Goal: Transaction & Acquisition: Purchase product/service

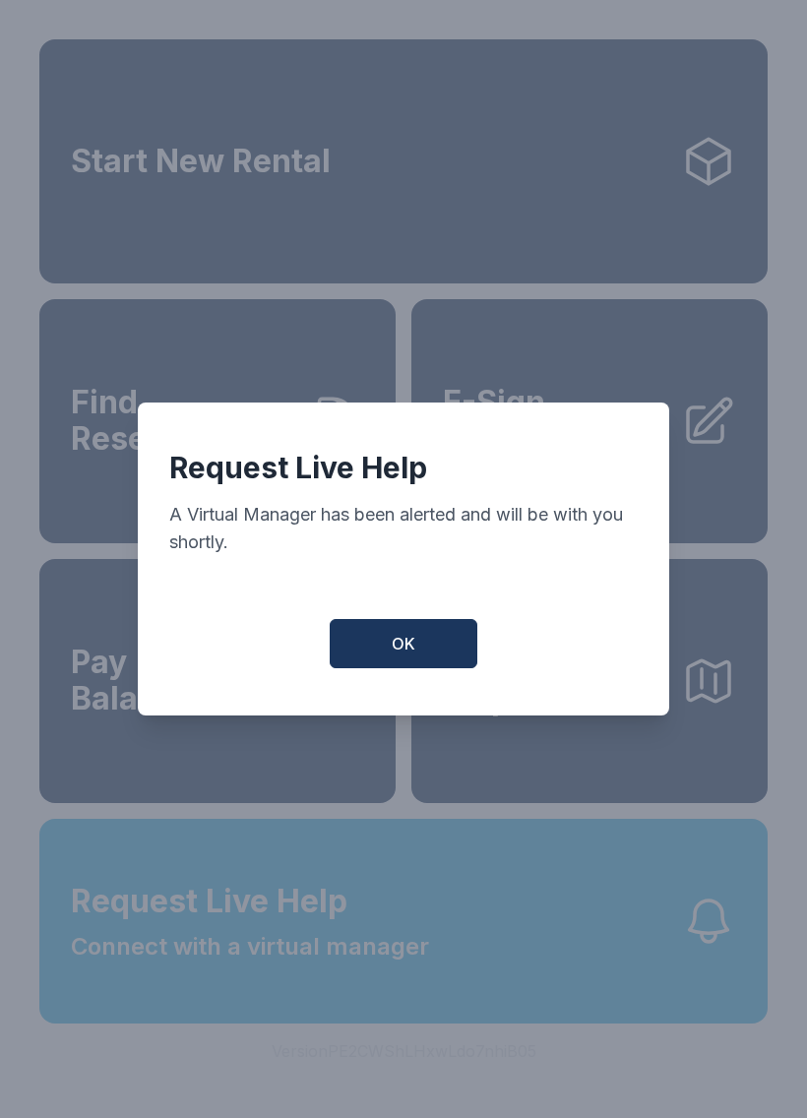
click at [410, 655] on span "OK" at bounding box center [404, 644] width 24 height 24
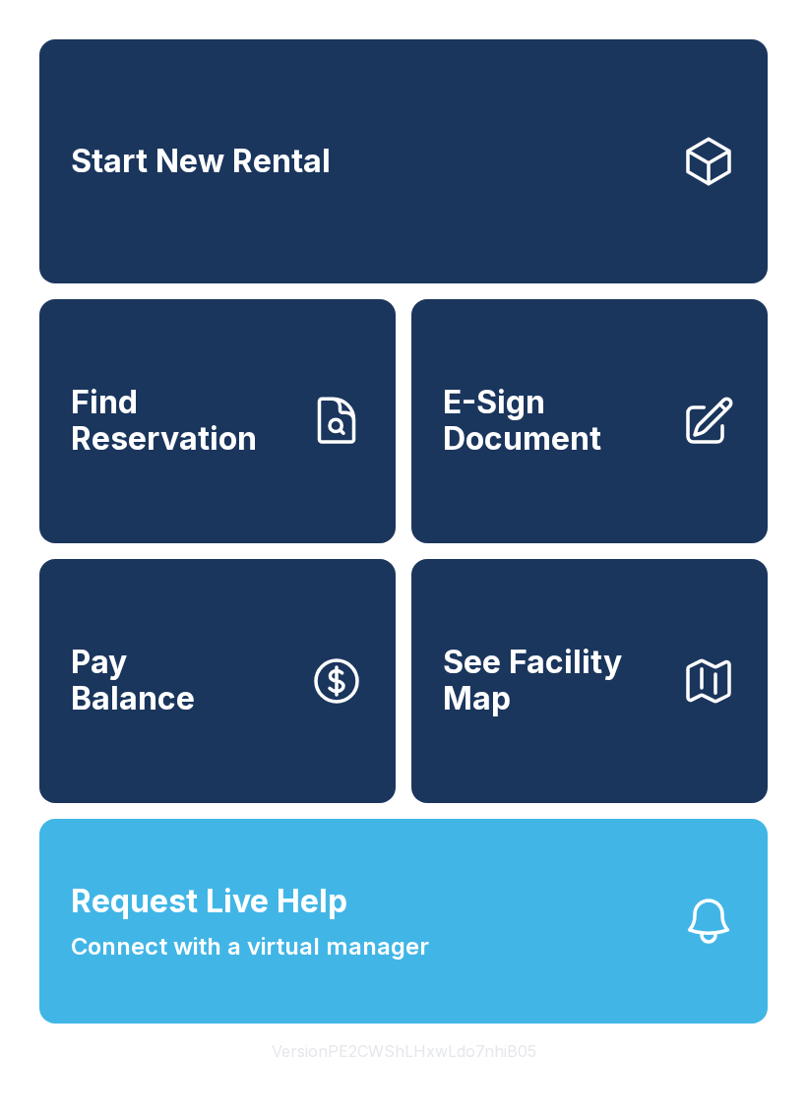
click at [284, 457] on span "Find Reservation" at bounding box center [182, 421] width 222 height 72
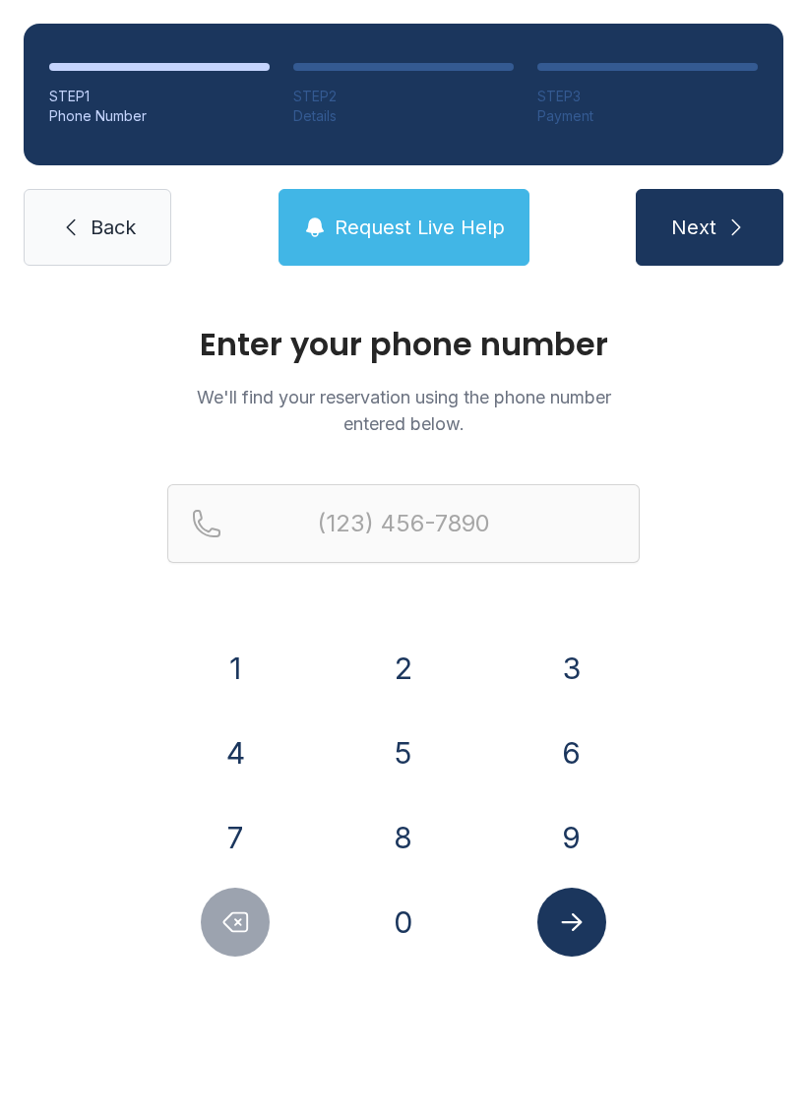
click at [419, 834] on button "8" at bounding box center [403, 837] width 69 height 69
click at [226, 653] on button "1" at bounding box center [235, 668] width 69 height 69
click at [576, 820] on button "9" at bounding box center [571, 837] width 69 height 69
click at [252, 920] on button "Delete number" at bounding box center [235, 922] width 69 height 69
click at [570, 672] on button "3" at bounding box center [571, 668] width 69 height 69
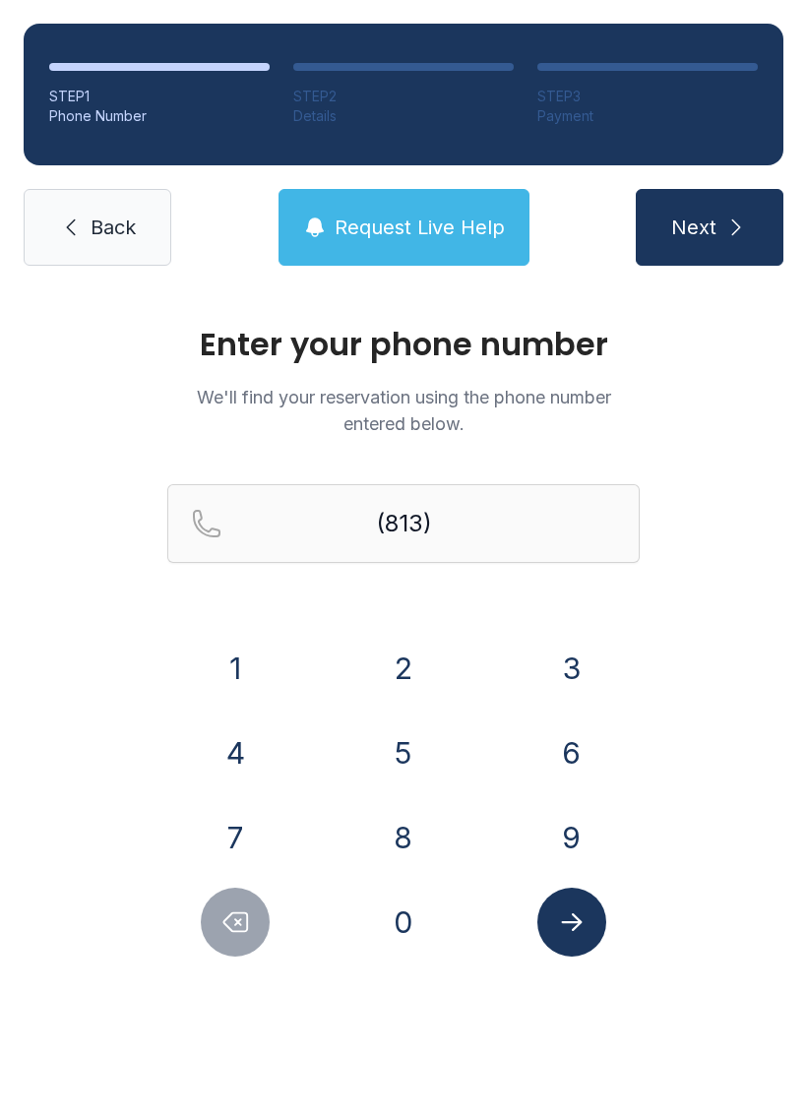
click at [560, 833] on button "9" at bounding box center [571, 837] width 69 height 69
click at [252, 761] on button "4" at bounding box center [235, 752] width 69 height 69
click at [578, 657] on button "3" at bounding box center [571, 668] width 69 height 69
click at [420, 758] on button "5" at bounding box center [403, 752] width 69 height 69
click at [401, 846] on button "8" at bounding box center [403, 837] width 69 height 69
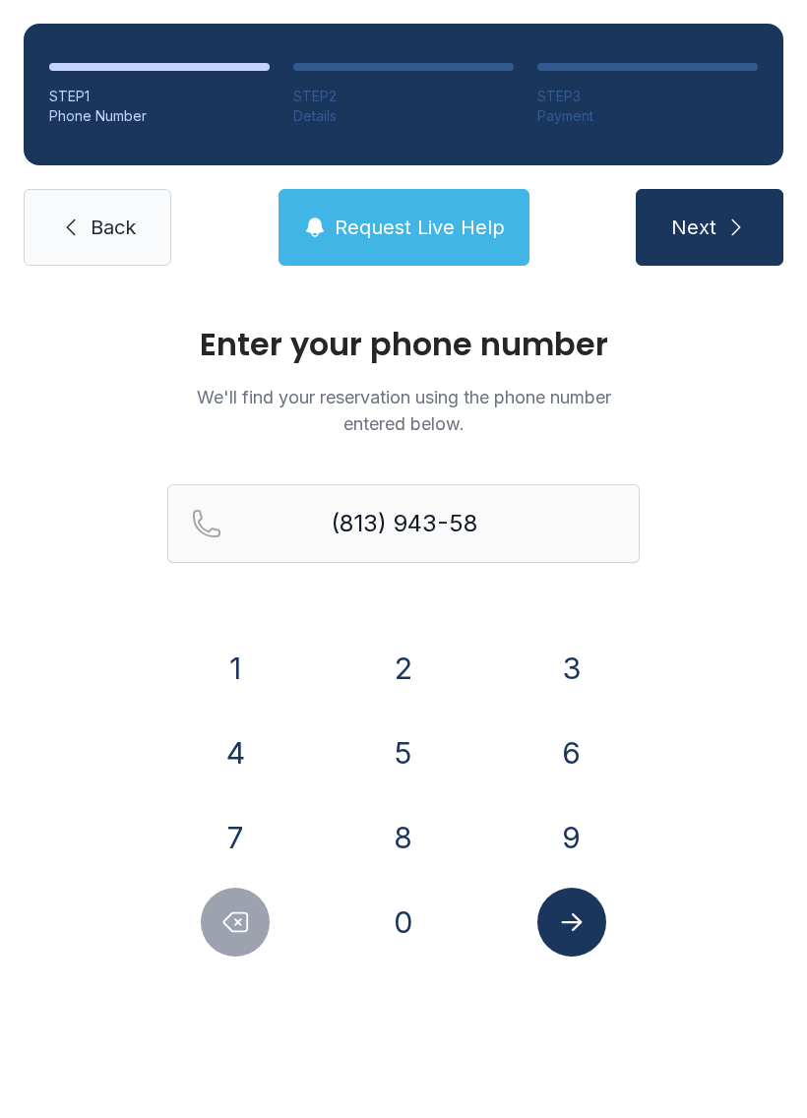
click at [400, 846] on button "8" at bounding box center [403, 837] width 69 height 69
click at [555, 830] on button "9" at bounding box center [571, 837] width 69 height 69
type input "[PHONE_NUMBER]"
click at [583, 921] on icon "Submit lookup form" at bounding box center [572, 922] width 30 height 30
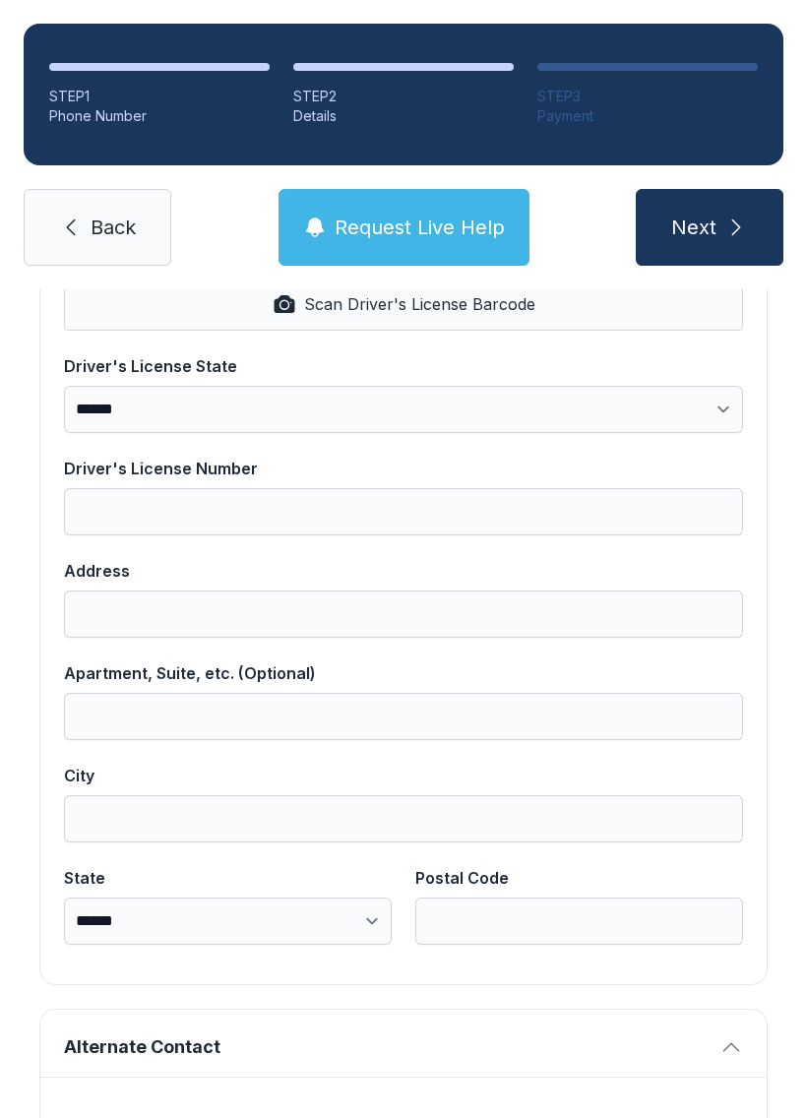
scroll to position [887, 0]
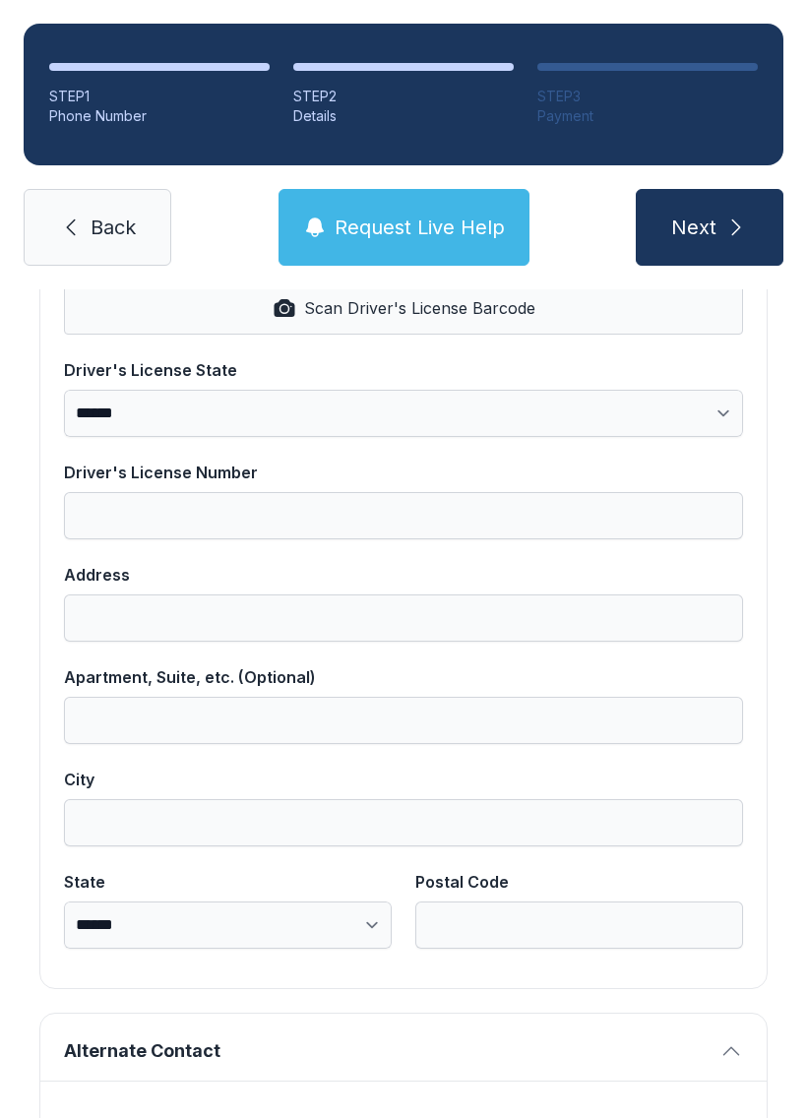
click at [496, 299] on span "Scan Driver's License Barcode" at bounding box center [419, 308] width 231 height 24
select select "**"
type input "**********"
type input "*****"
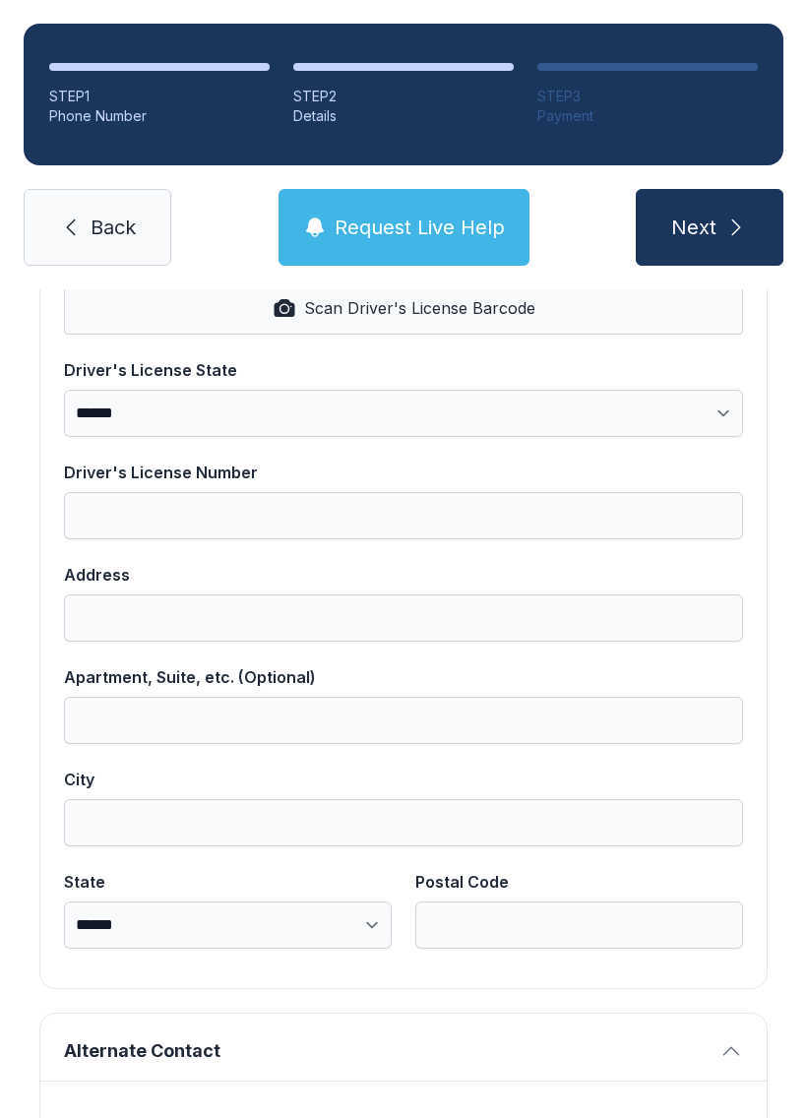
select select "**"
type input "*****"
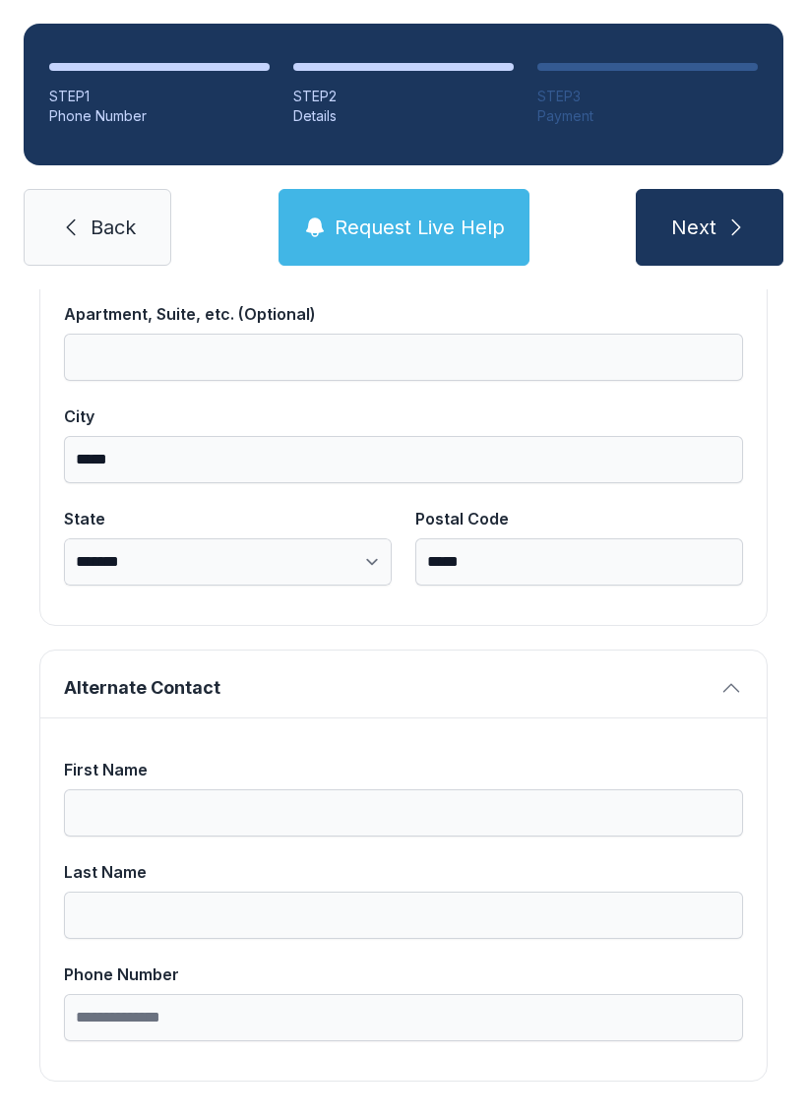
scroll to position [1249, 0]
click at [717, 227] on button "Next" at bounding box center [710, 227] width 148 height 77
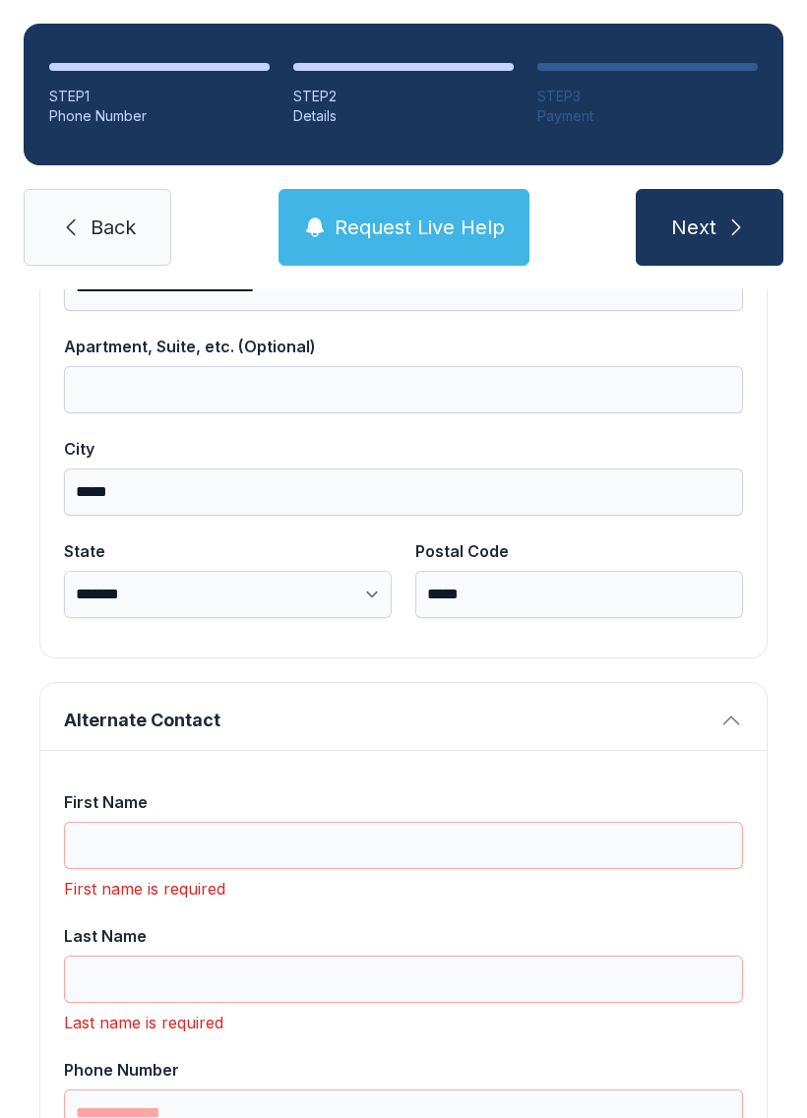
scroll to position [42, 0]
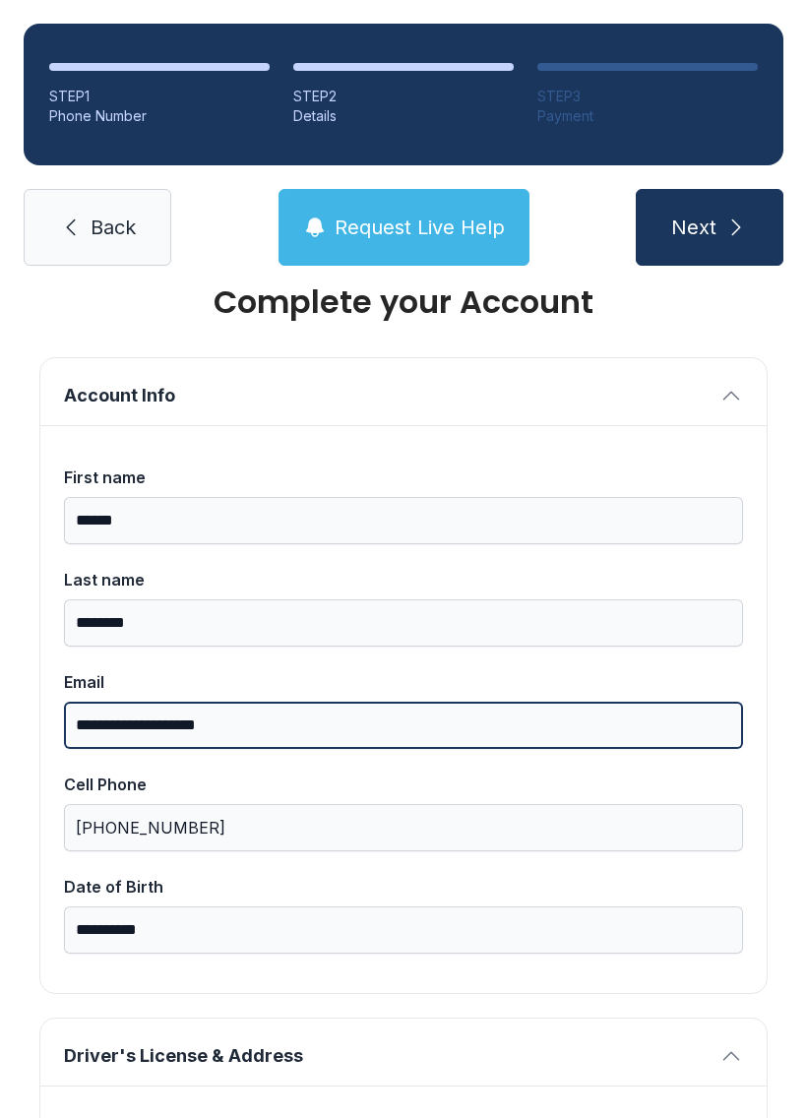
type input "**********"
click at [708, 227] on button "Next" at bounding box center [710, 227] width 148 height 77
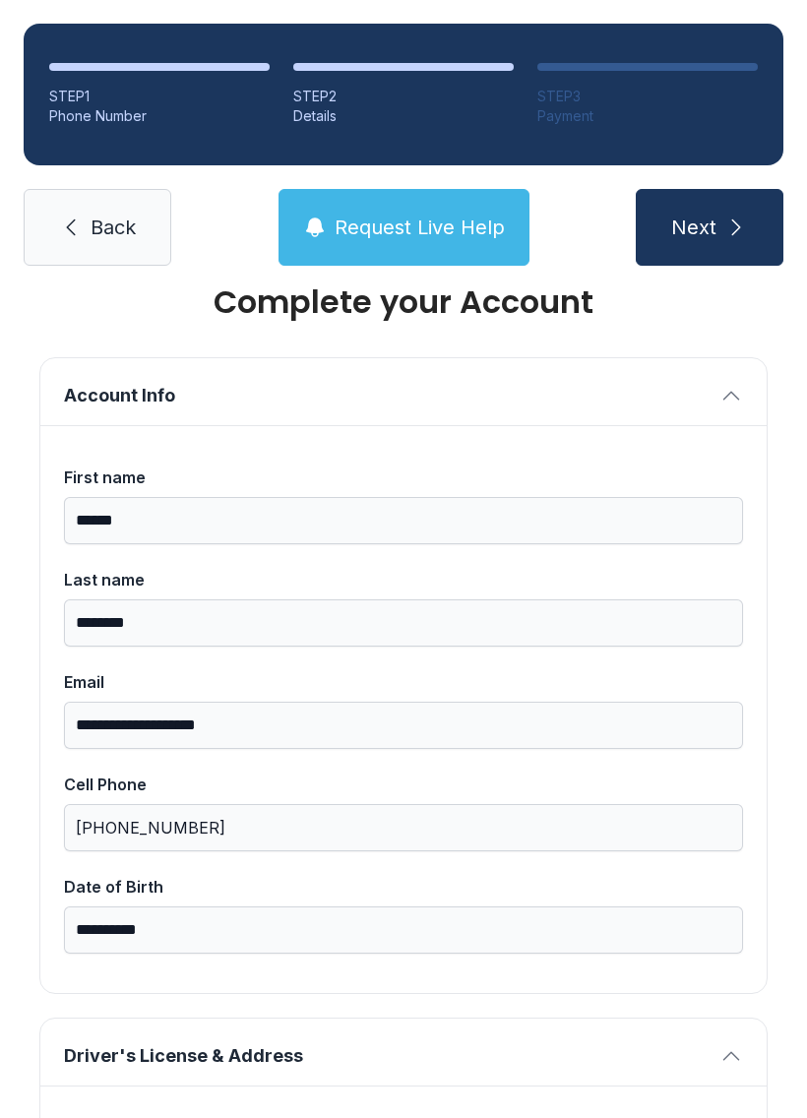
type input "*"
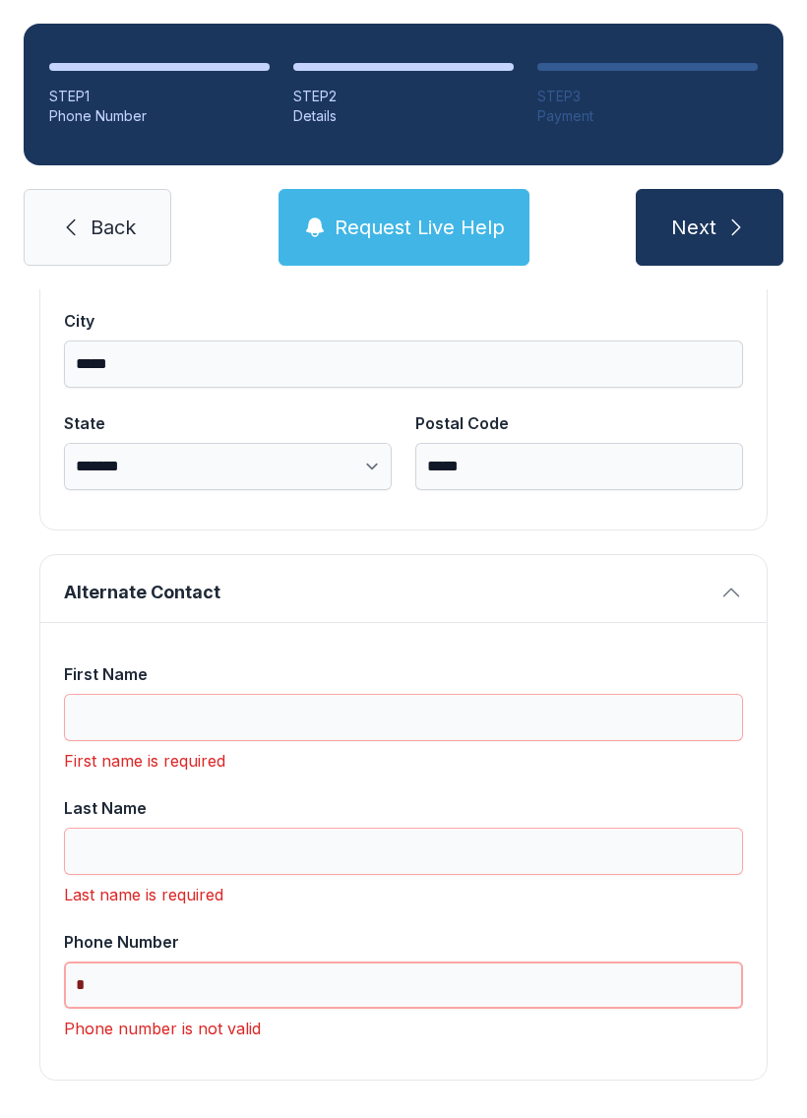
scroll to position [1343, 0]
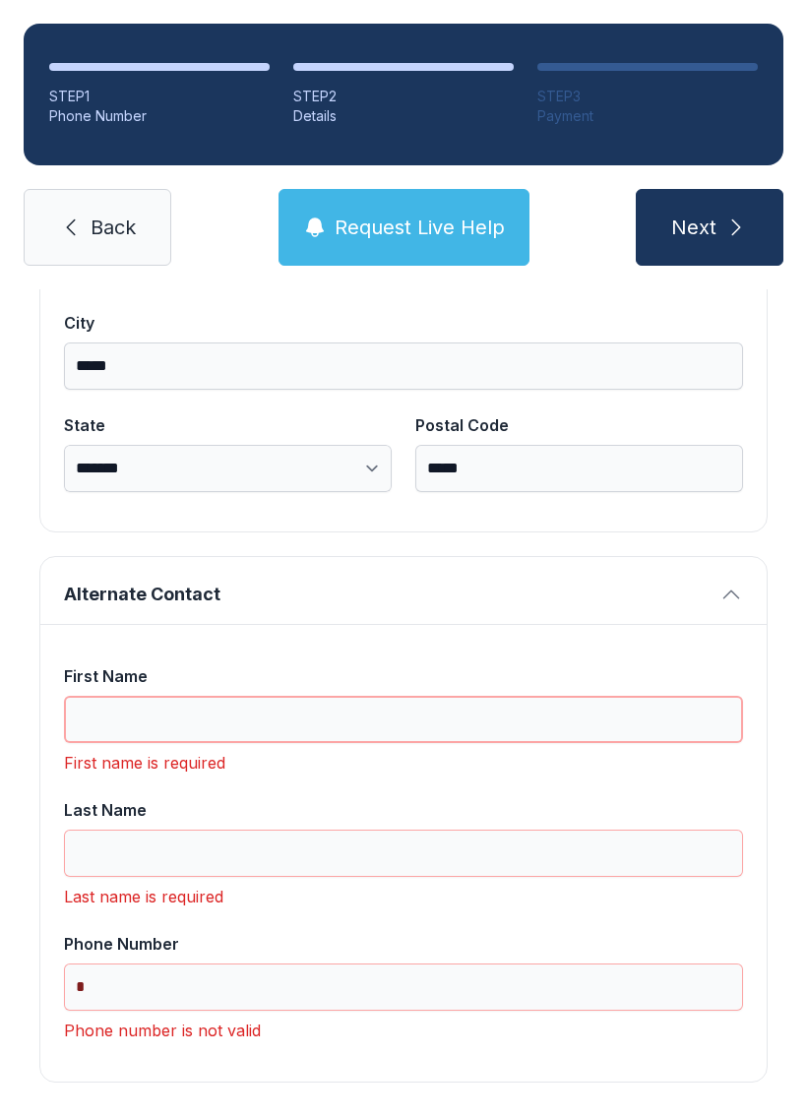
click at [466, 733] on input "First Name" at bounding box center [403, 719] width 679 height 47
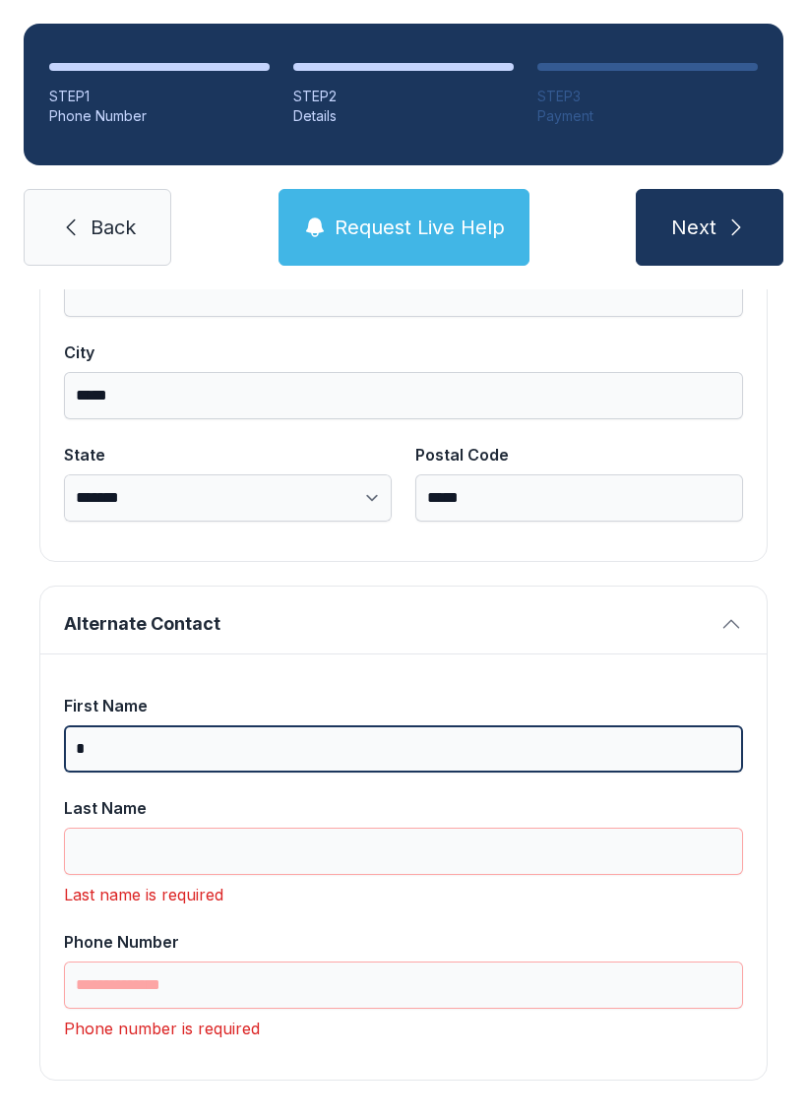
scroll to position [1312, 0]
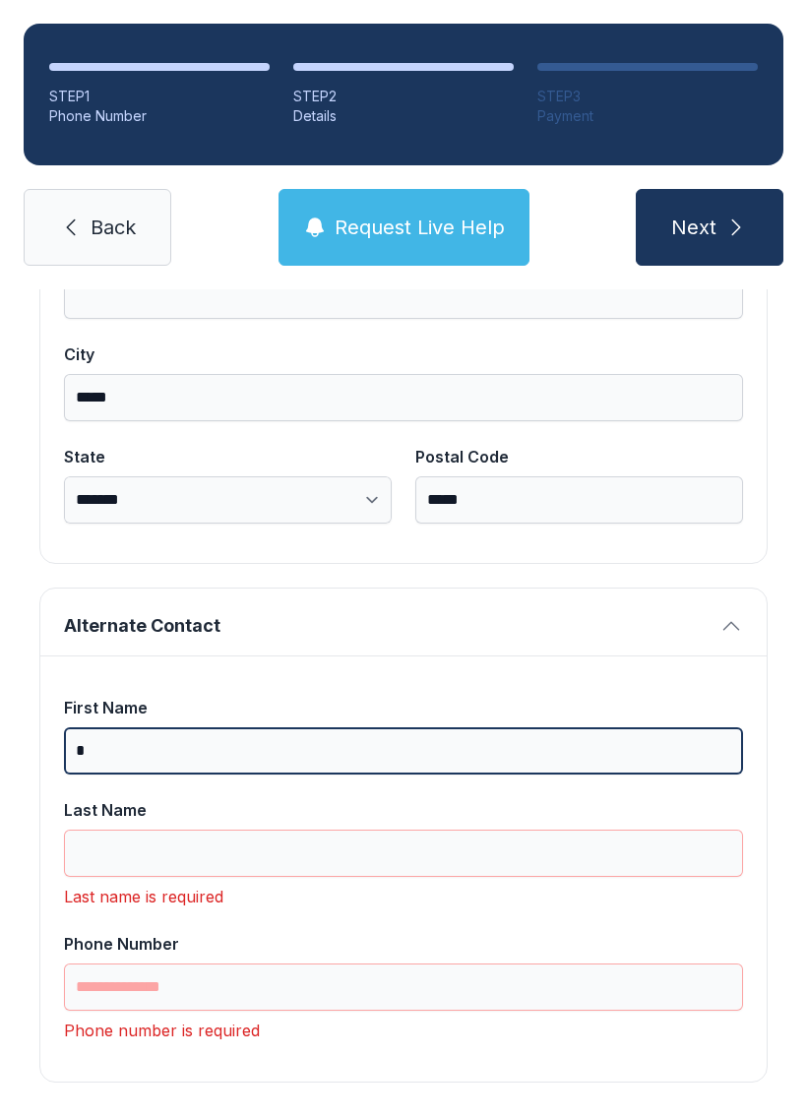
type input "*"
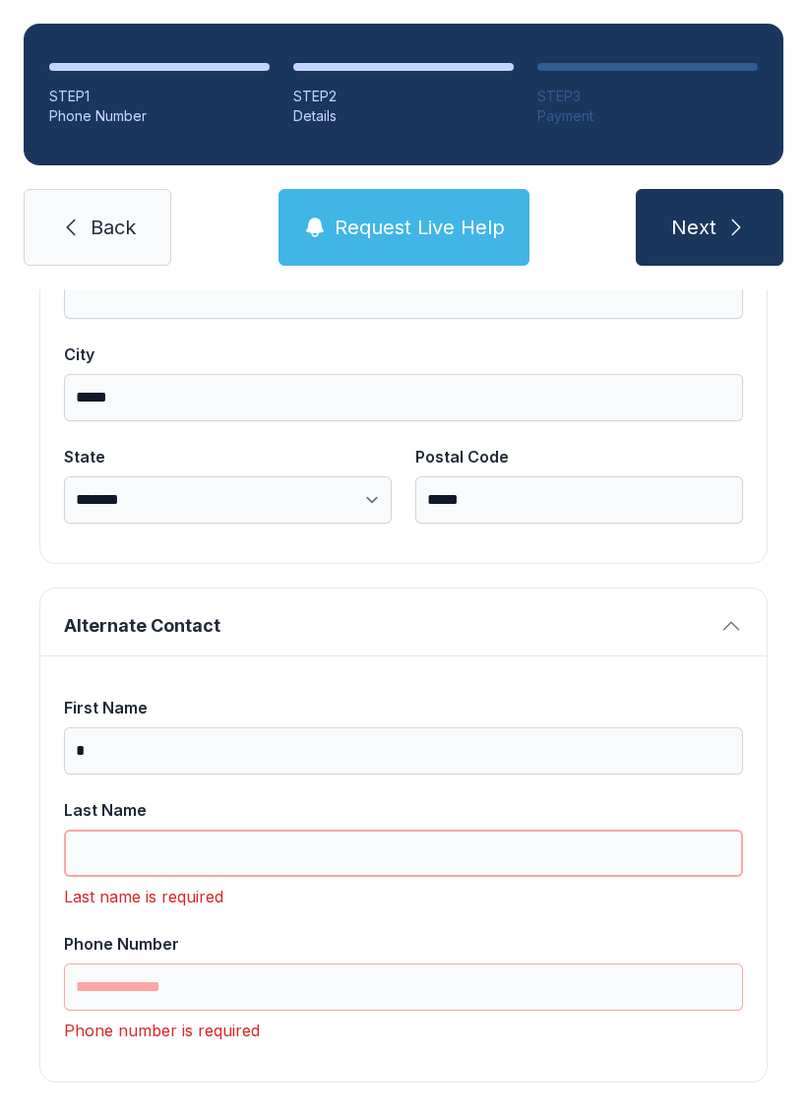
scroll to position [43, 0]
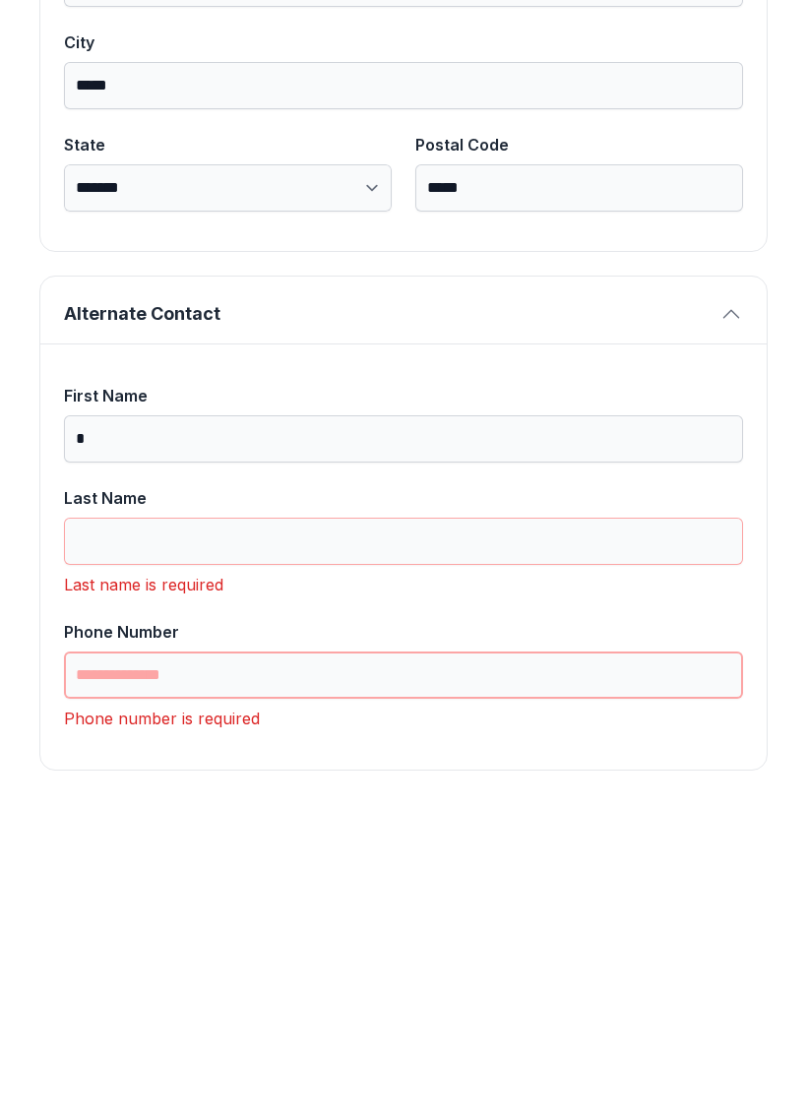
click at [343, 963] on input "Phone Number" at bounding box center [403, 986] width 679 height 47
type input "*"
click at [382, 829] on input "Last Name" at bounding box center [403, 852] width 679 height 47
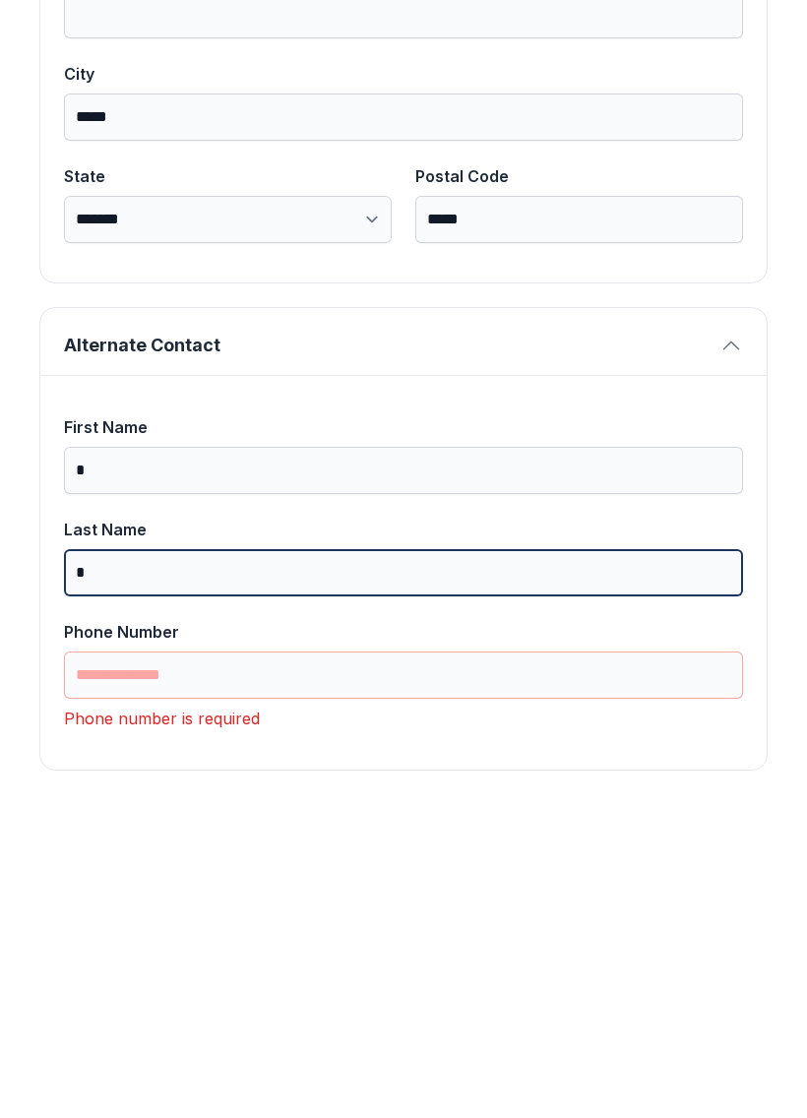
type input "*"
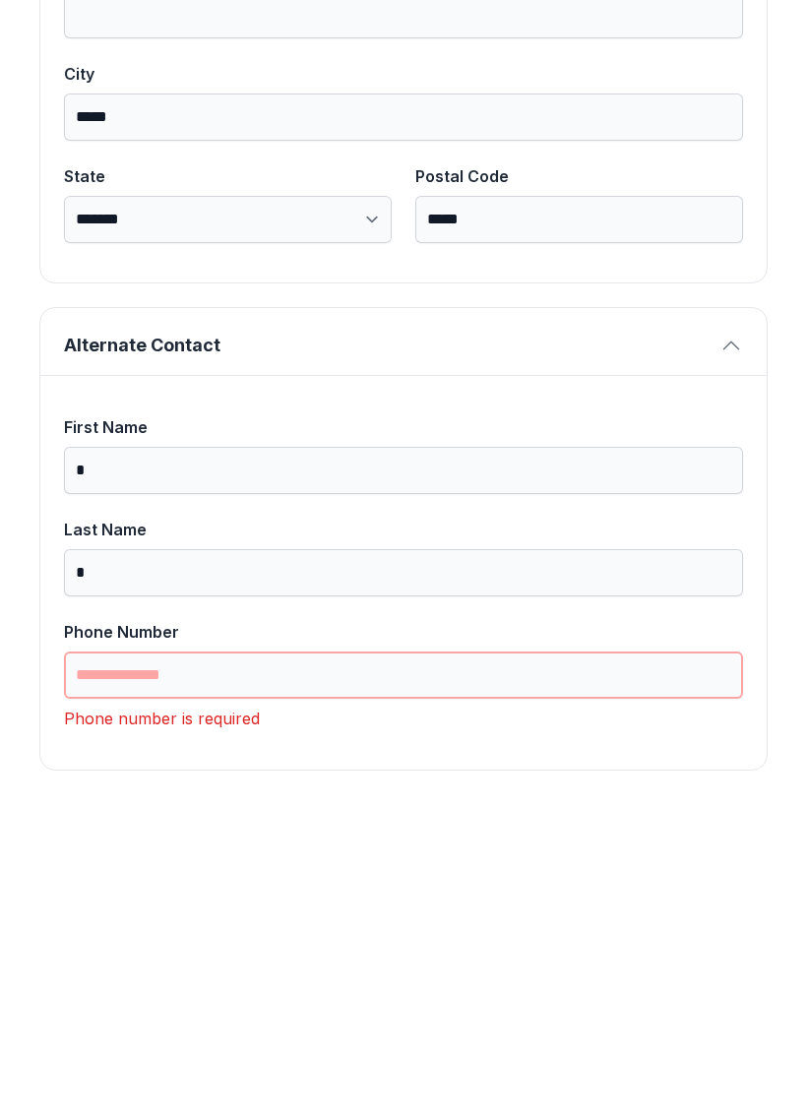
click at [267, 963] on input "Phone Number" at bounding box center [403, 986] width 679 height 47
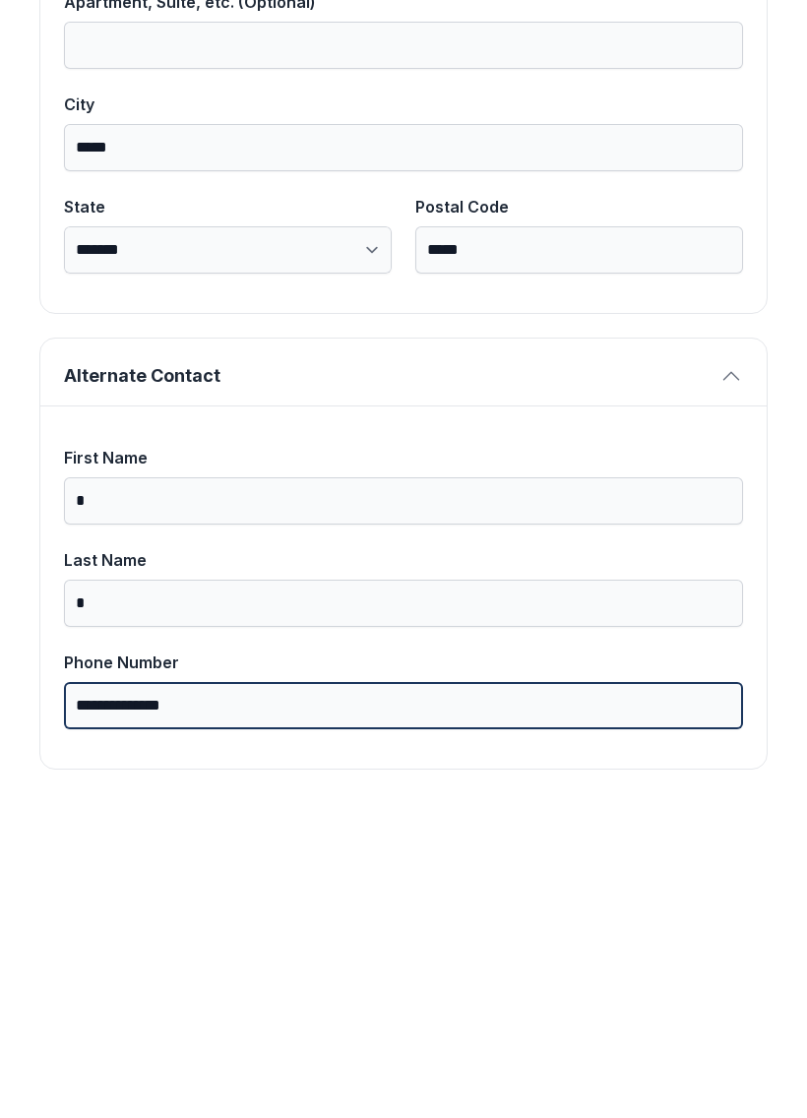
scroll to position [1249, 0]
type input "**********"
click at [708, 189] on button "Next" at bounding box center [710, 227] width 148 height 77
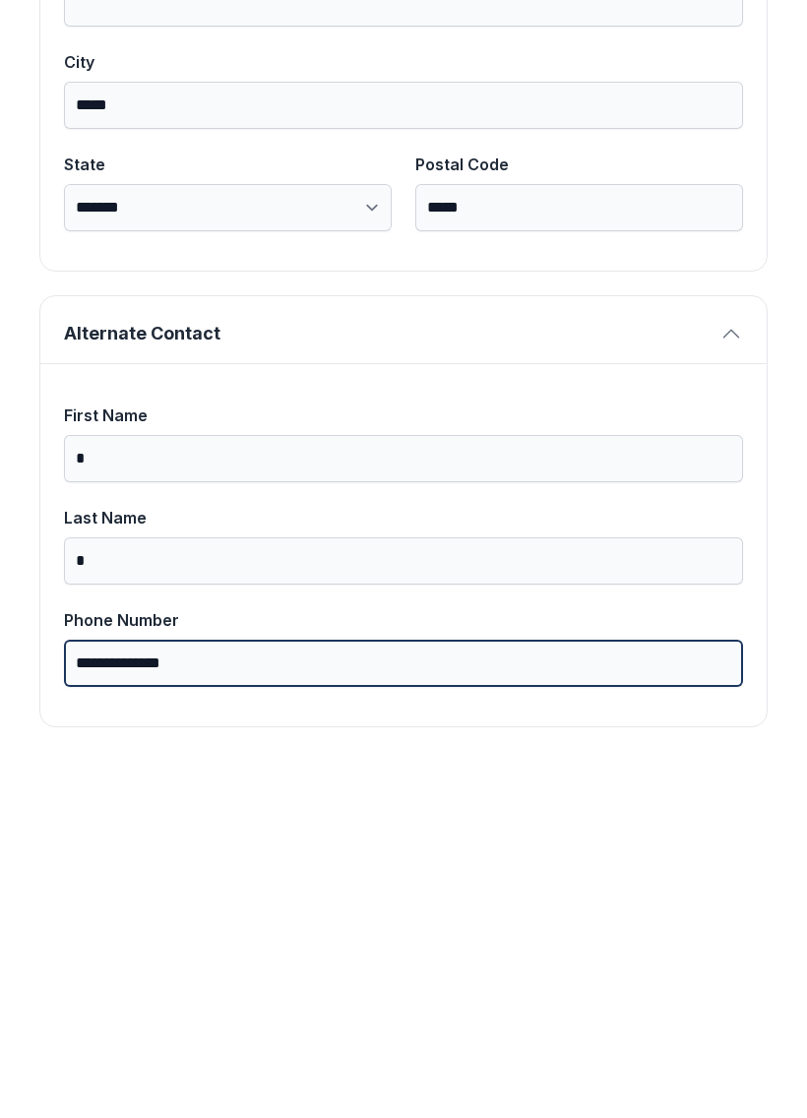
scroll to position [1334, 0]
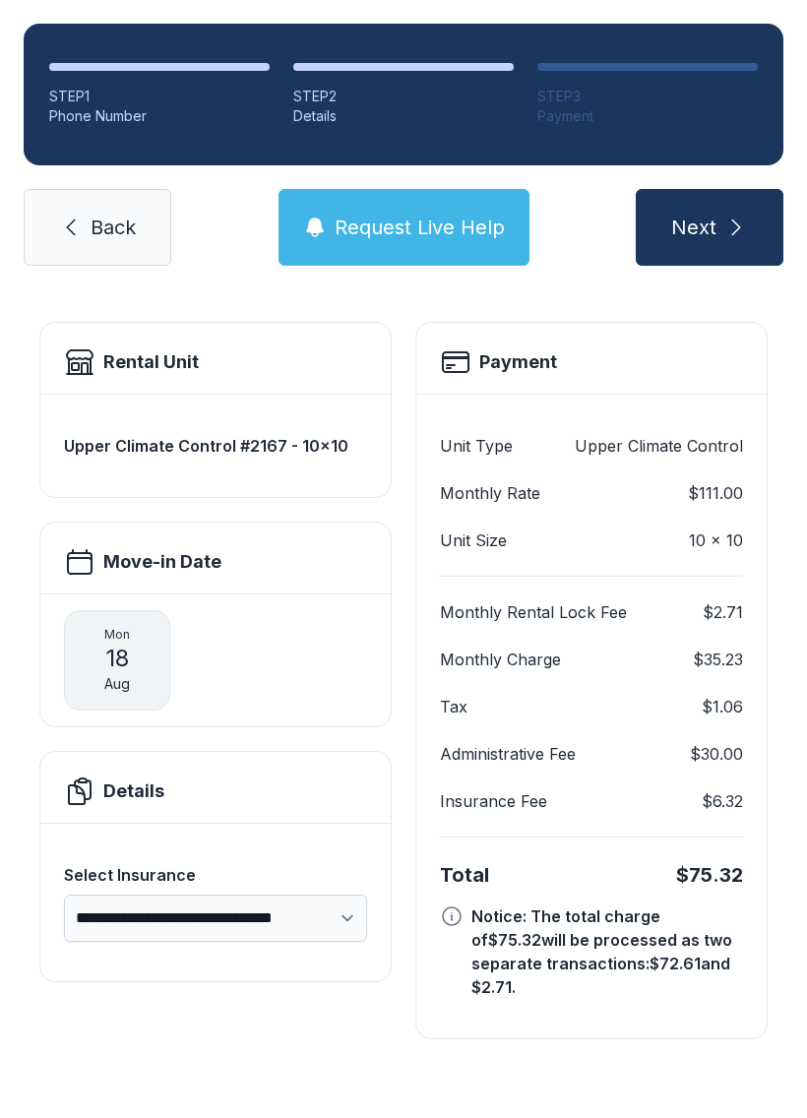
click at [738, 215] on icon "submit" at bounding box center [736, 227] width 24 height 24
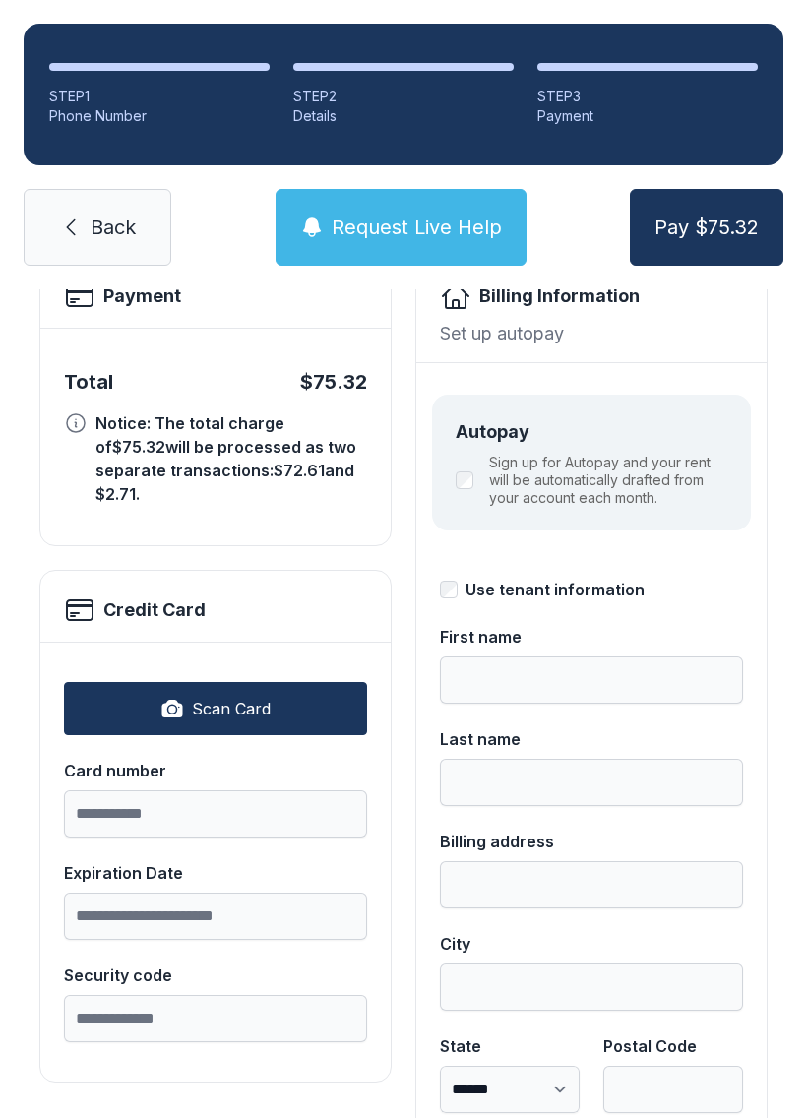
scroll to position [108, 0]
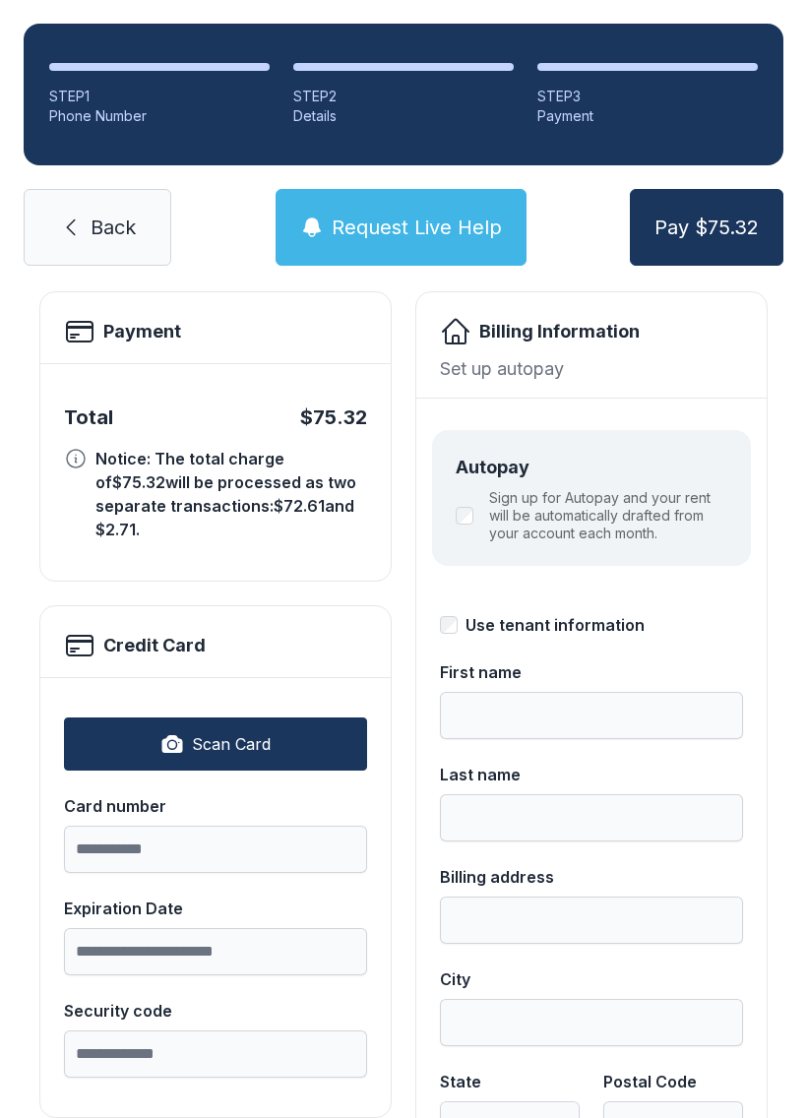
click at [277, 730] on button "Scan Card" at bounding box center [215, 743] width 303 height 53
type input "**********"
type input "*****"
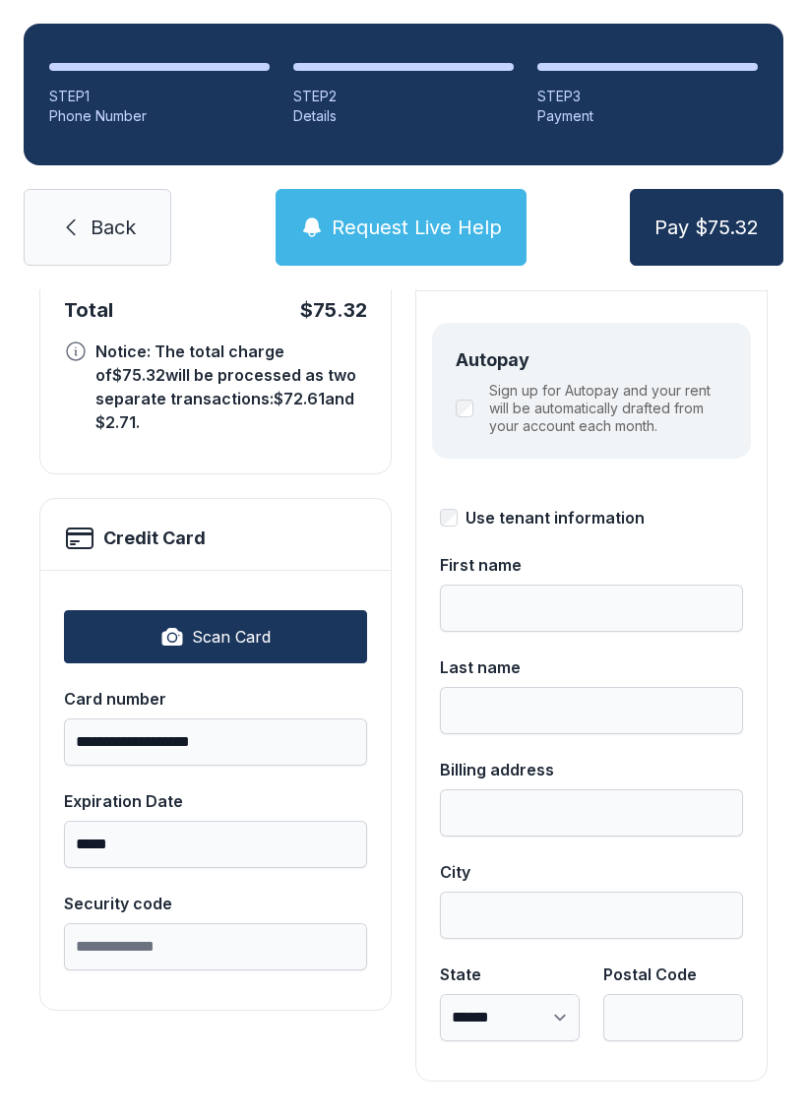
scroll to position [215, 0]
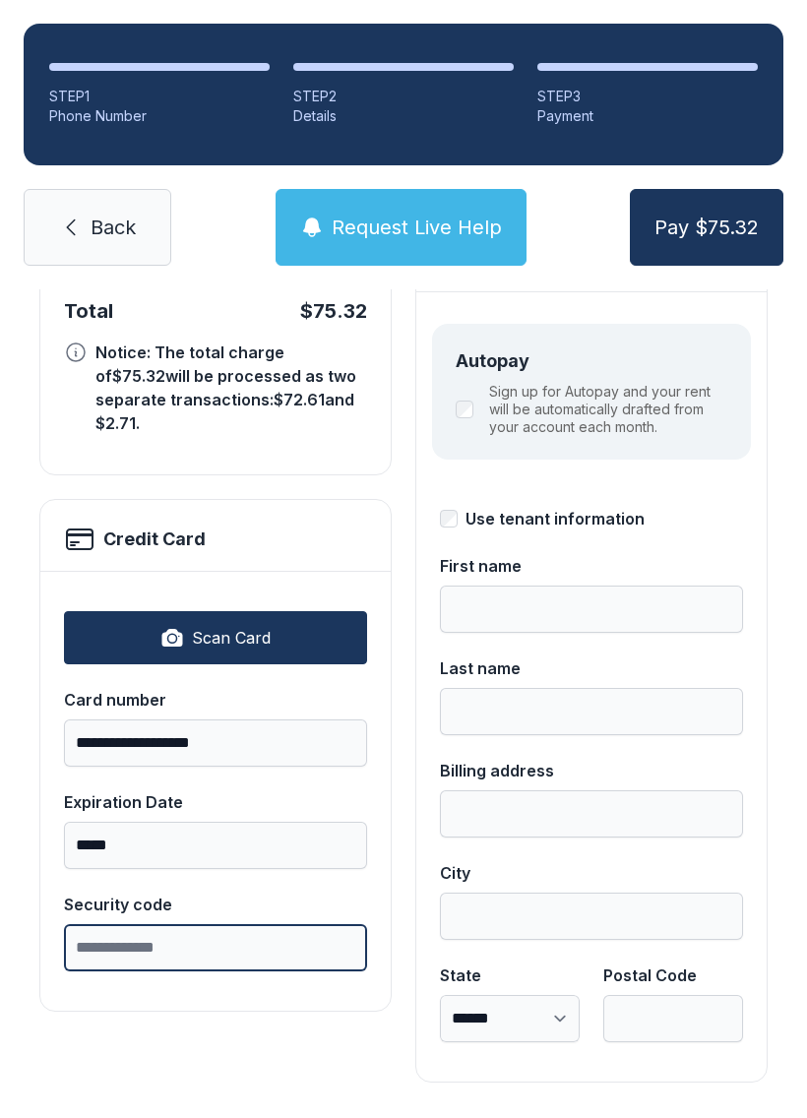
click at [240, 928] on input "Security code" at bounding box center [215, 947] width 303 height 47
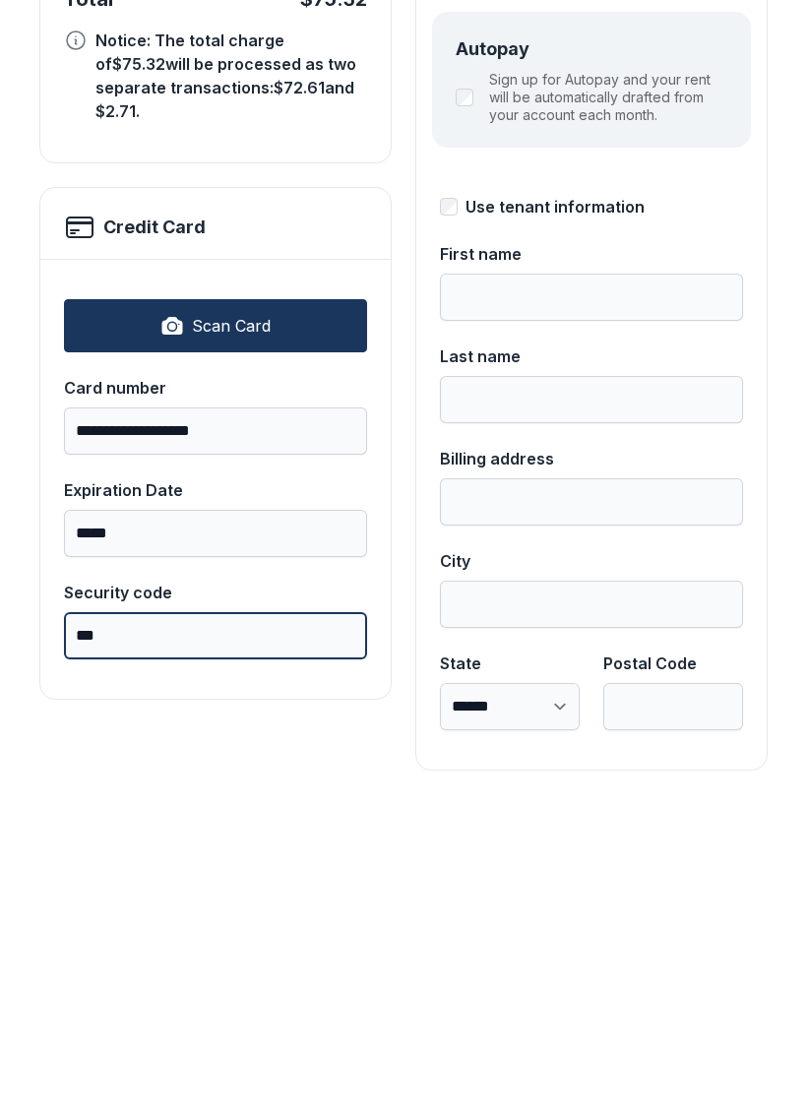
type input "***"
click at [706, 189] on button "Pay $75.32" at bounding box center [706, 227] width 153 height 77
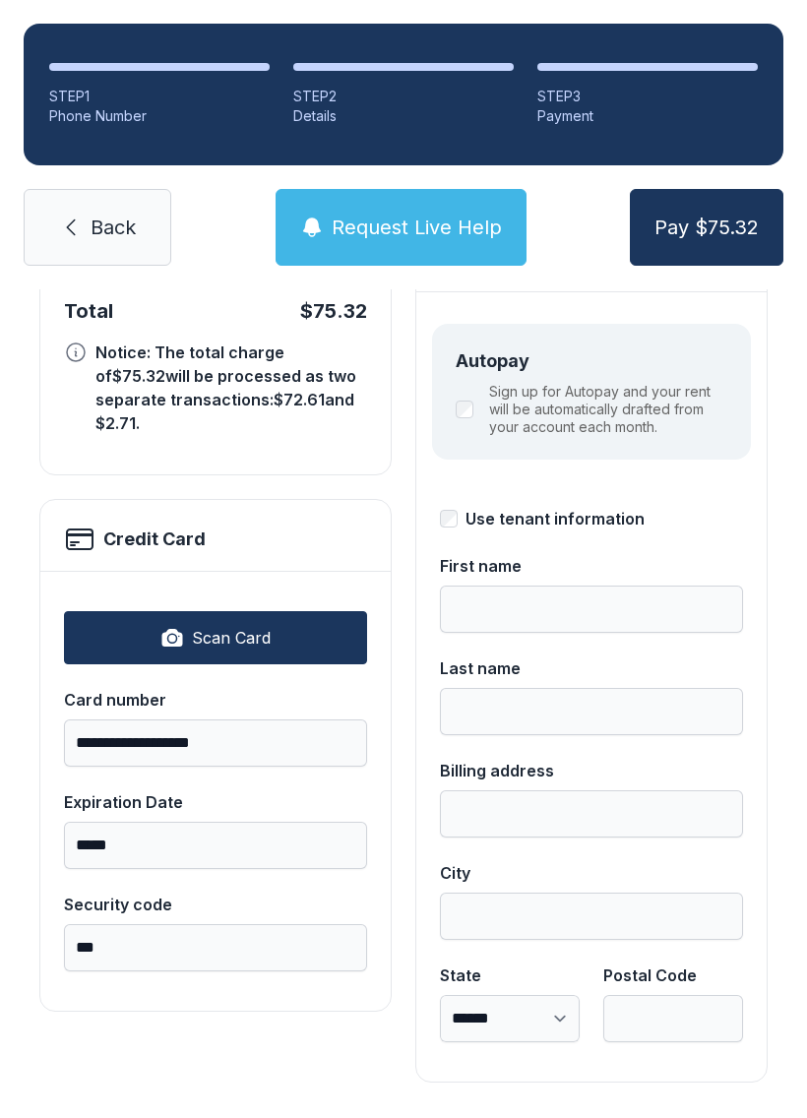
click at [731, 214] on span "Pay $75.32" at bounding box center [706, 228] width 104 height 28
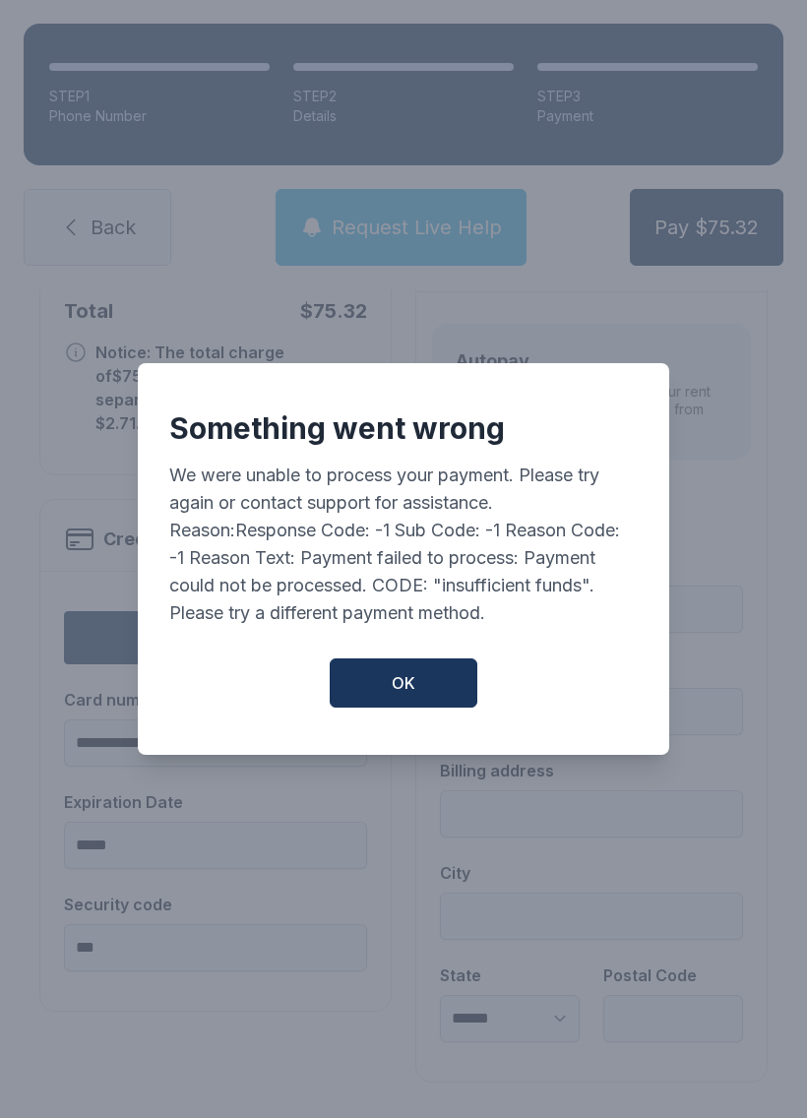
click at [400, 674] on span "OK" at bounding box center [404, 683] width 24 height 24
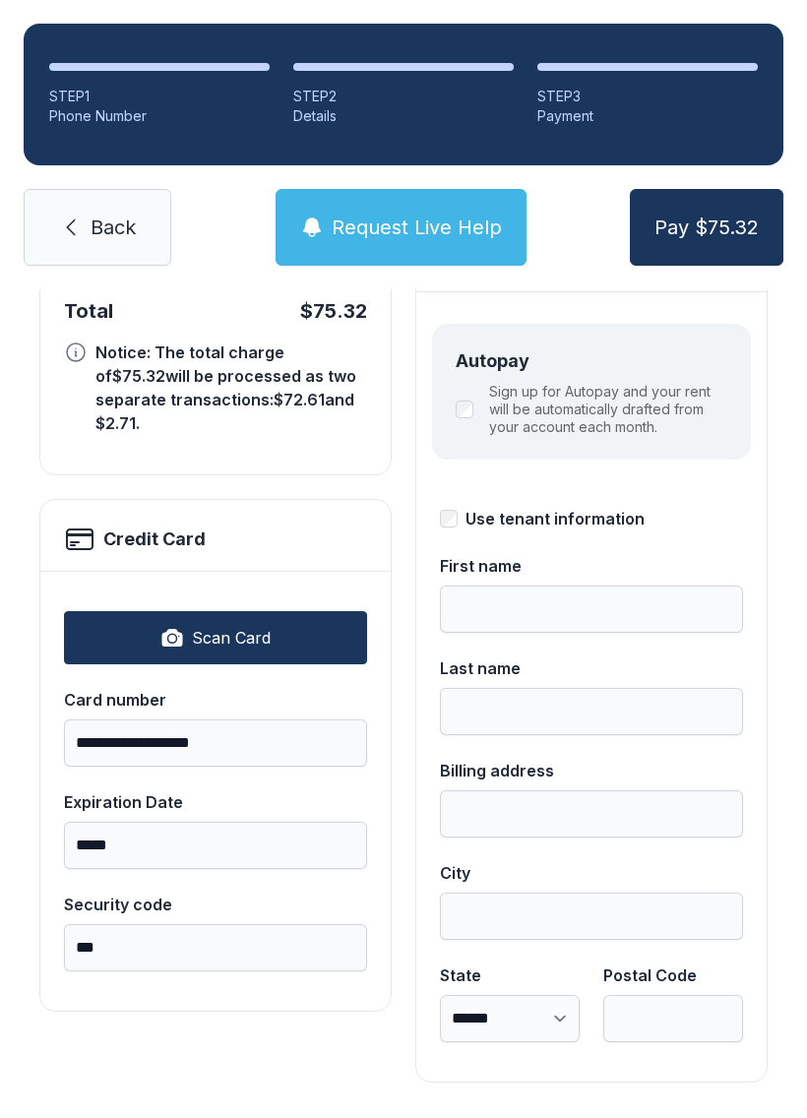
click at [691, 189] on button "Pay $75.32" at bounding box center [706, 227] width 153 height 77
click at [268, 626] on span "Scan Card" at bounding box center [231, 638] width 79 height 24
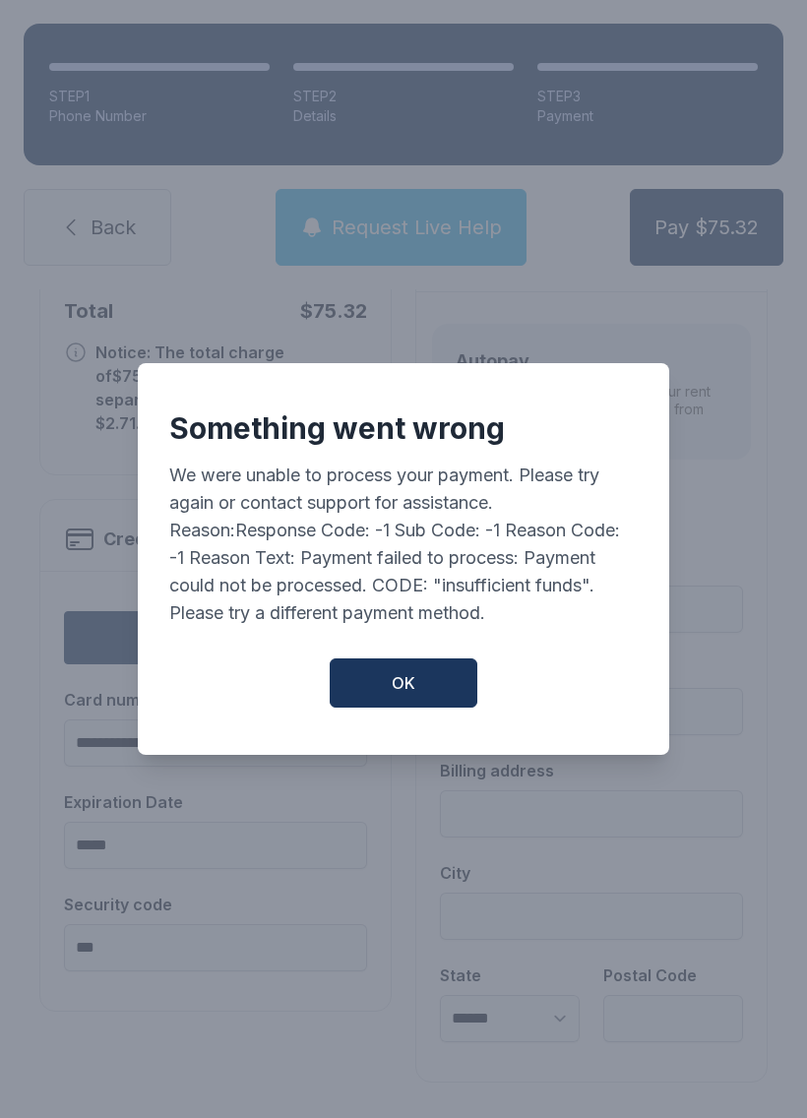
click at [429, 696] on button "OK" at bounding box center [404, 682] width 148 height 49
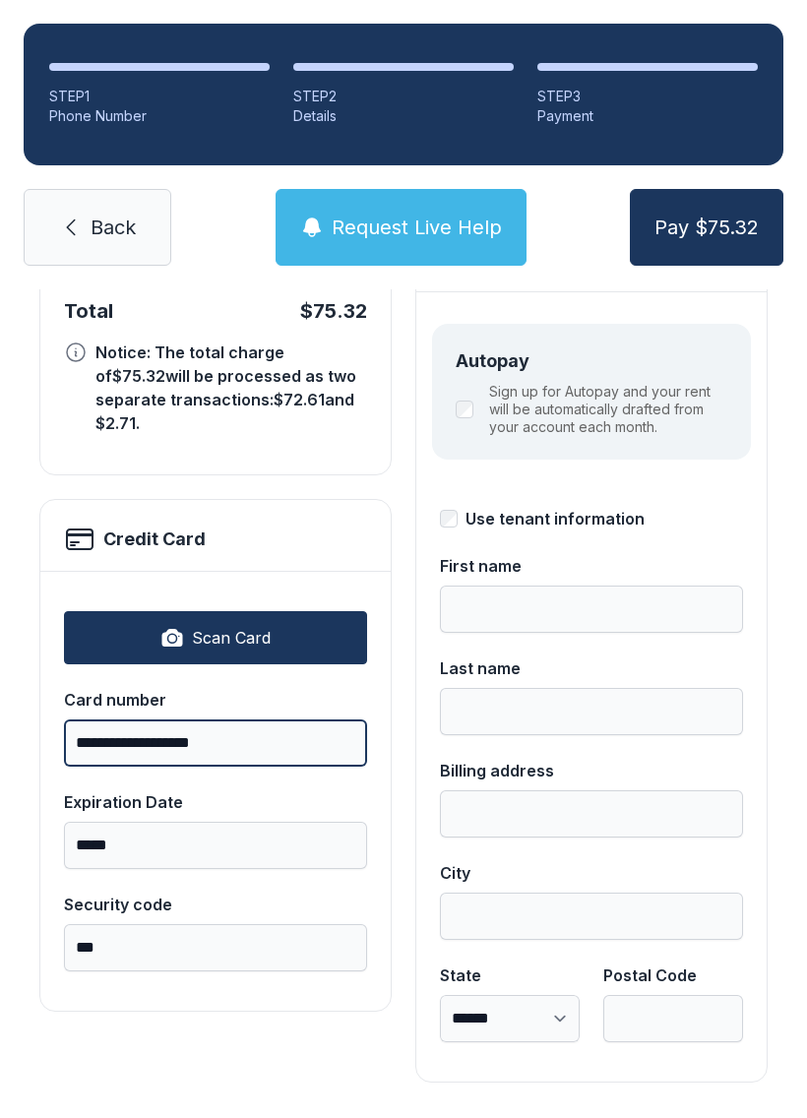
click at [278, 719] on input "**********" at bounding box center [215, 742] width 303 height 47
type input "*"
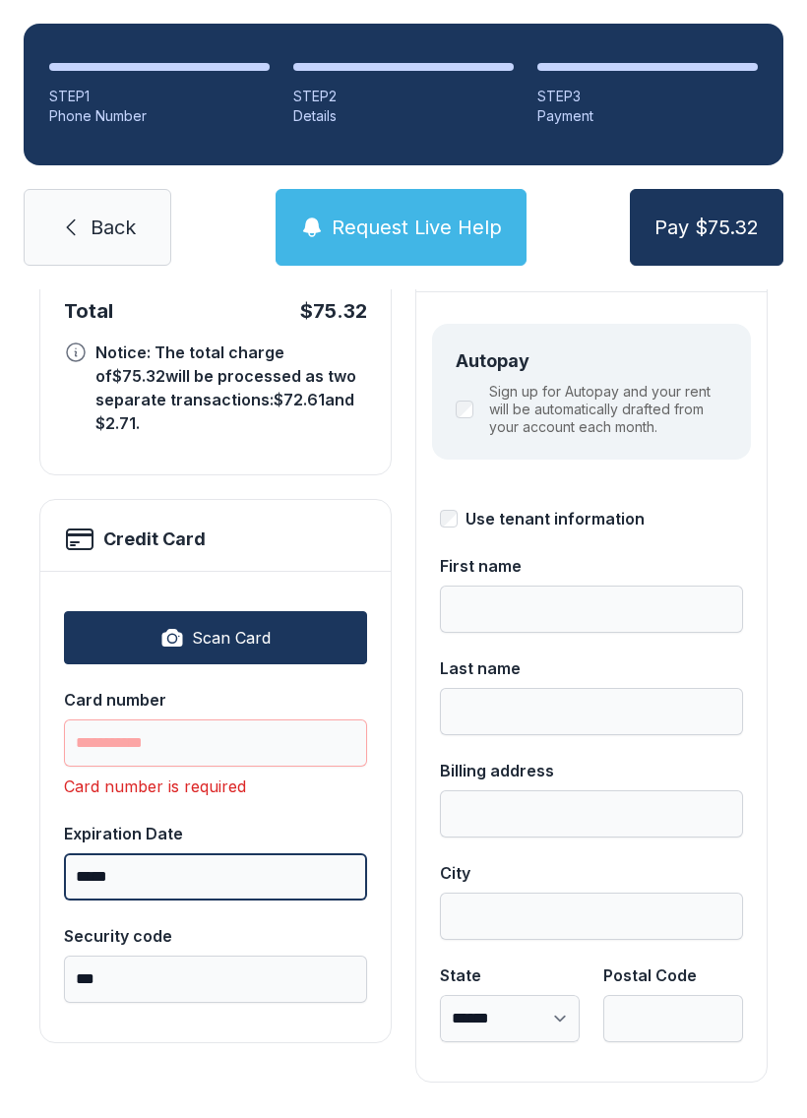
click at [222, 853] on input "*****" at bounding box center [215, 876] width 303 height 47
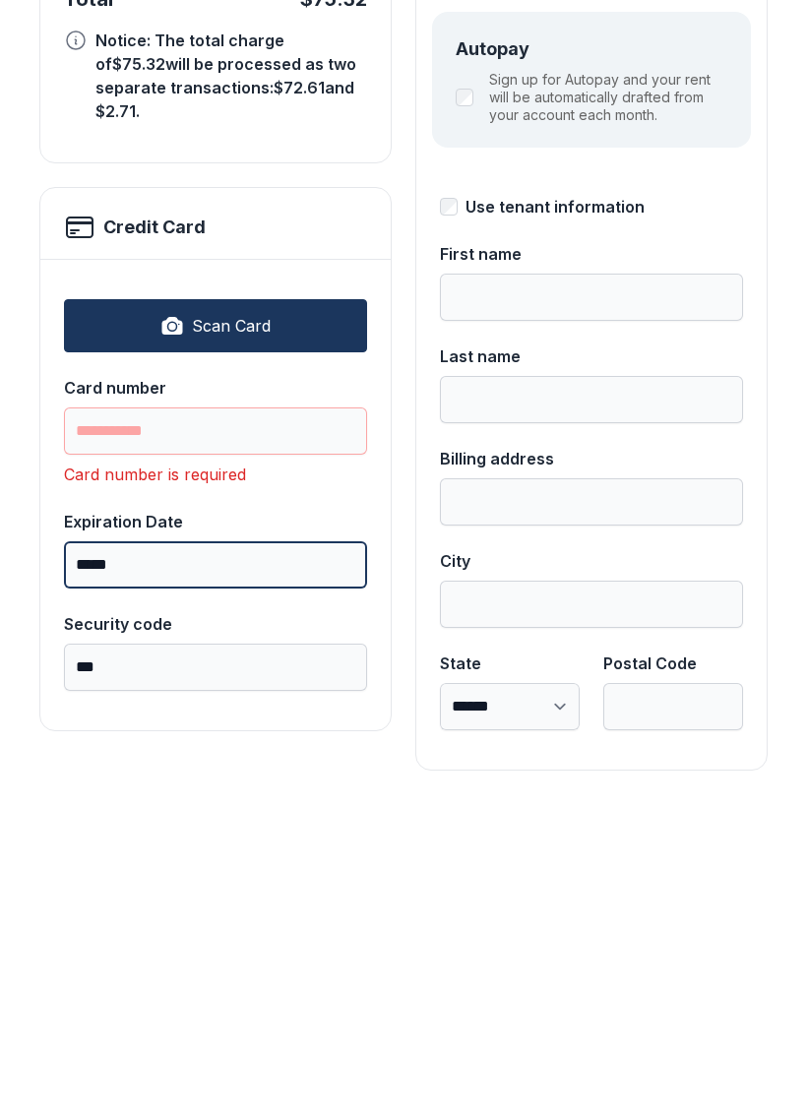
click at [278, 853] on input "*****" at bounding box center [215, 876] width 303 height 47
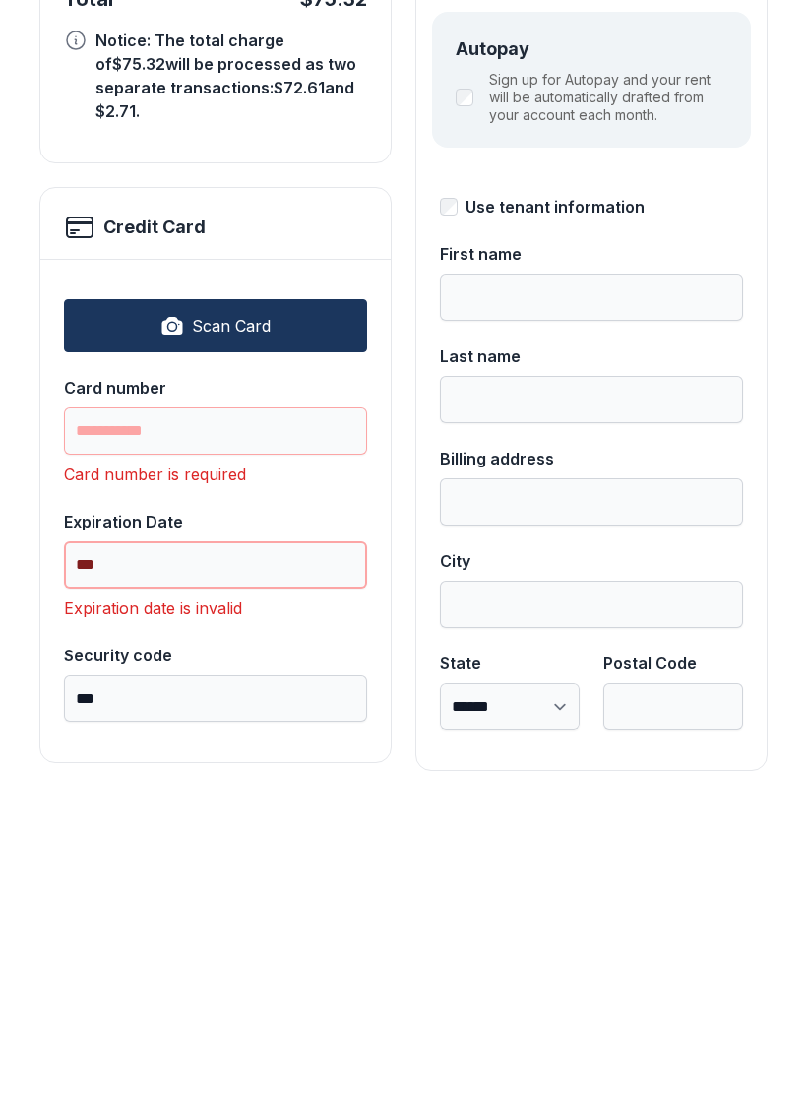
type input "*"
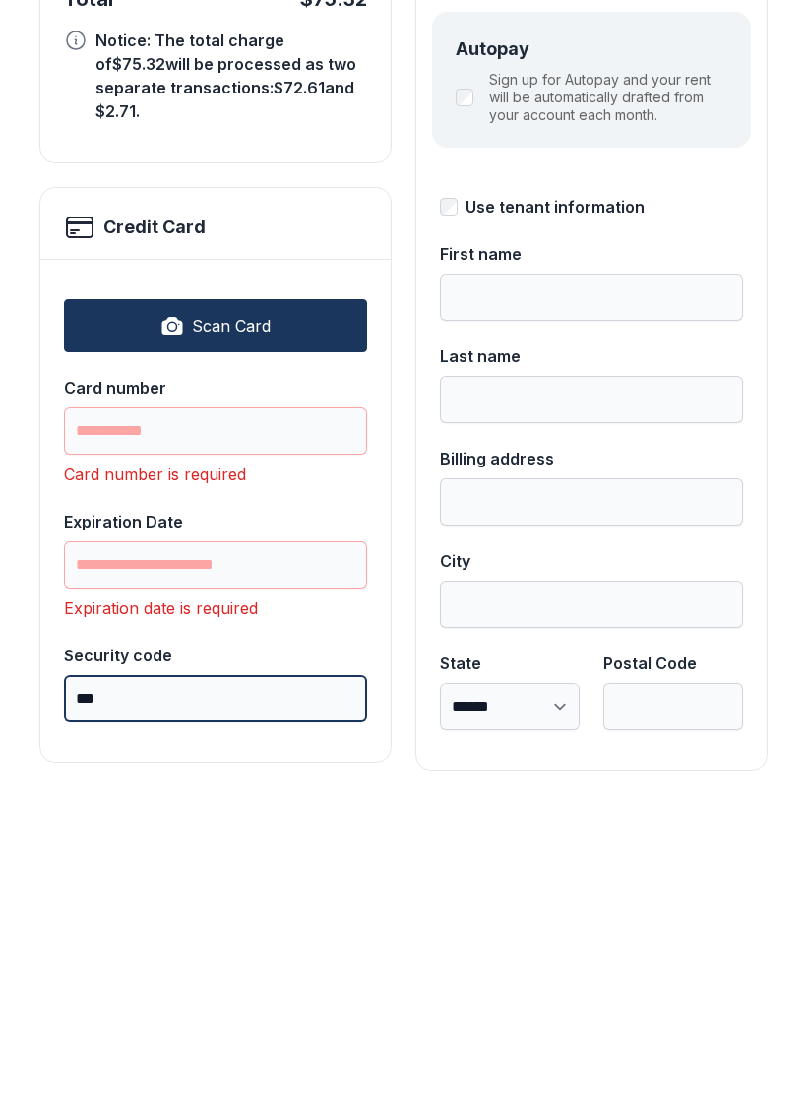
click at [218, 987] on input "***" at bounding box center [215, 1010] width 303 height 47
type input "*"
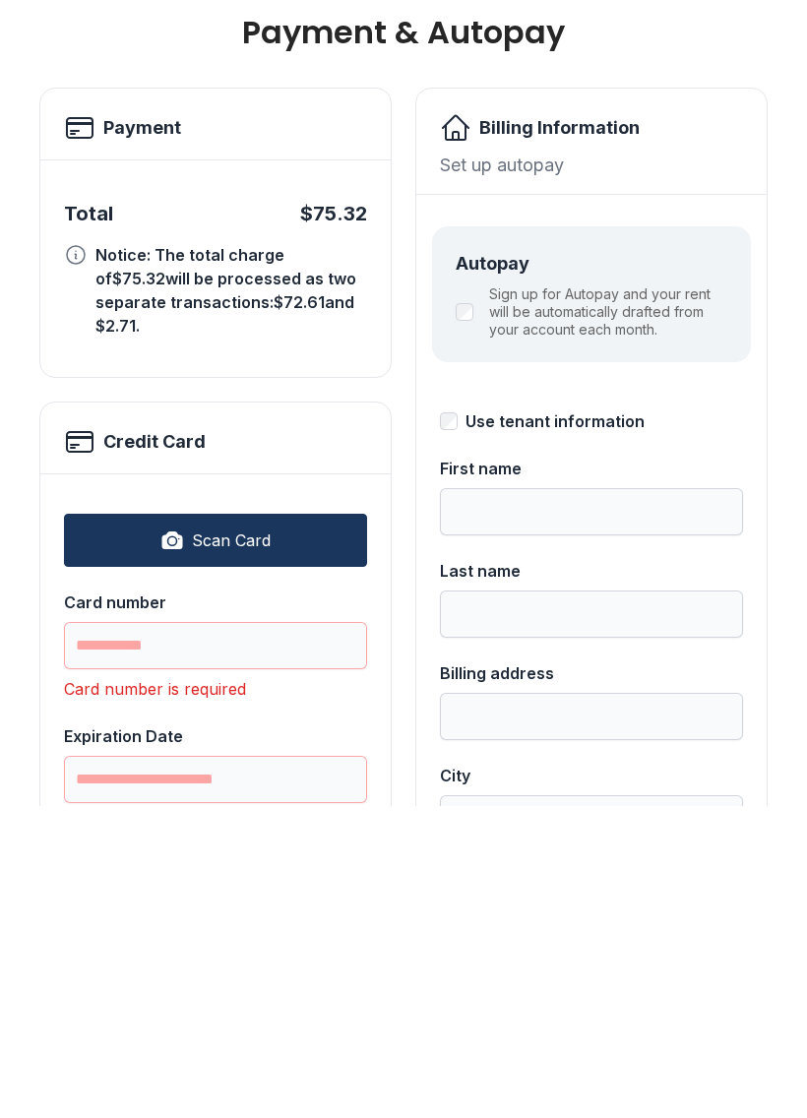
scroll to position [0, 0]
click at [286, 826] on button "Scan Card" at bounding box center [215, 852] width 303 height 53
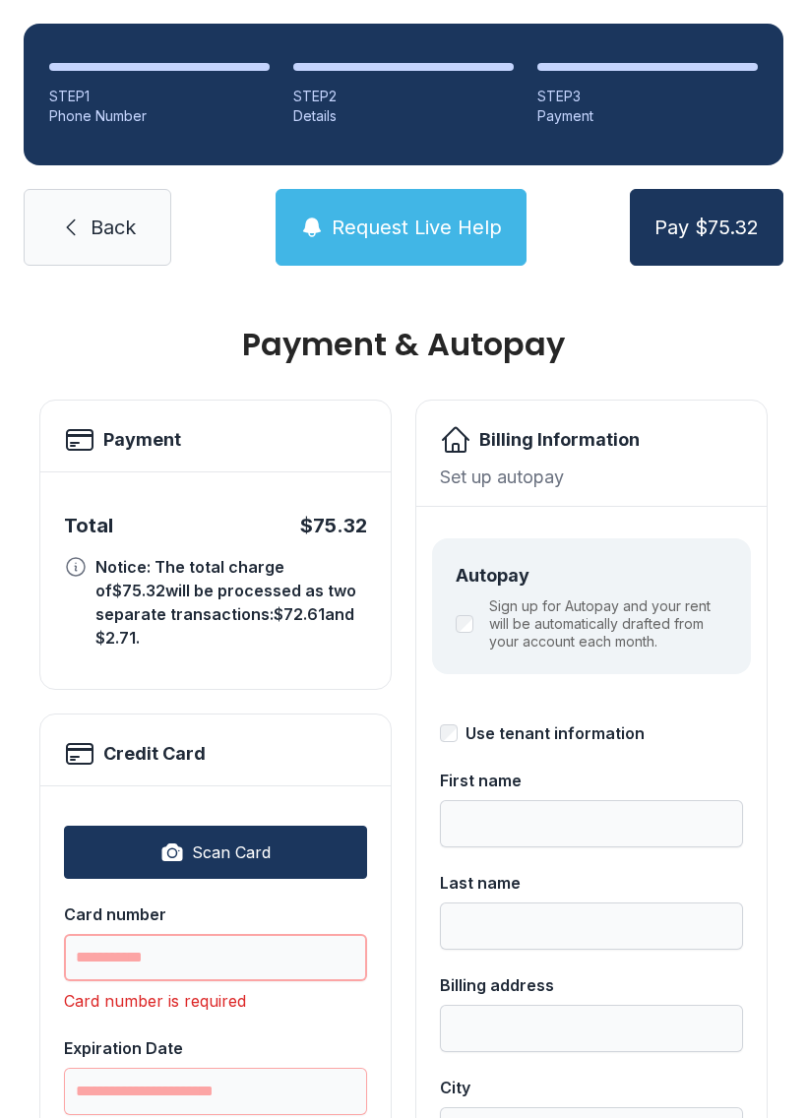
click at [276, 934] on input "Card number" at bounding box center [215, 957] width 303 height 47
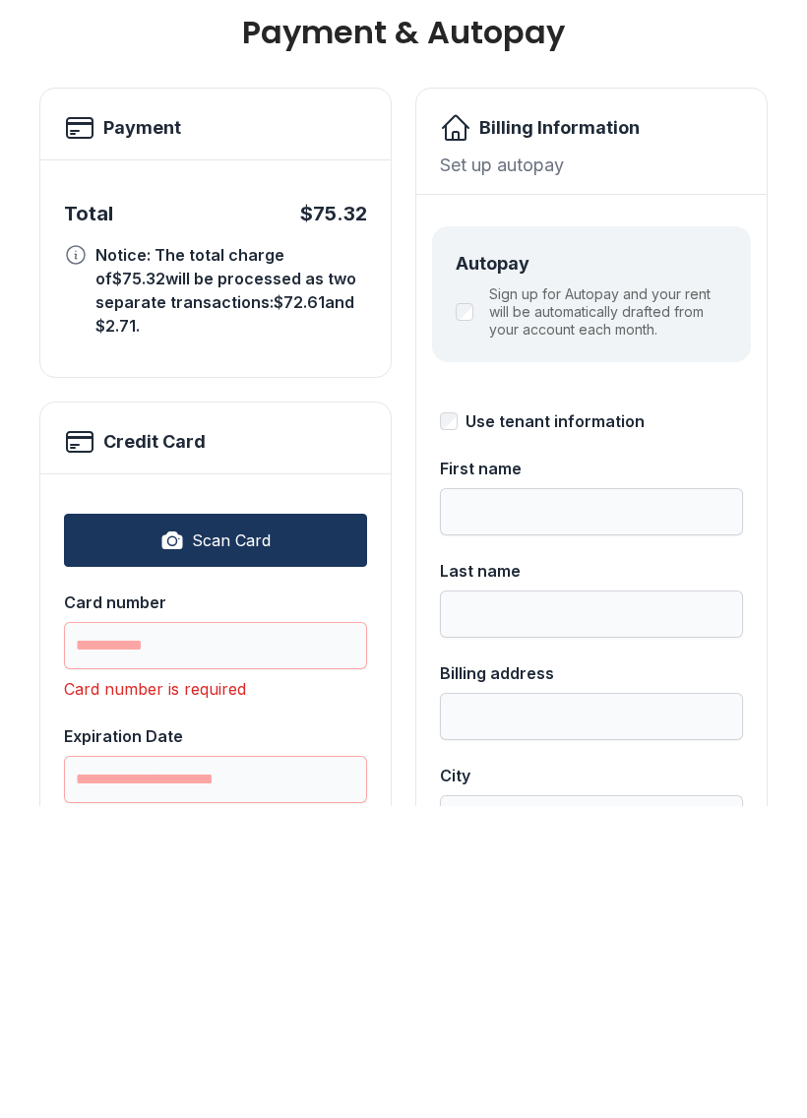
click at [258, 826] on button "Scan Card" at bounding box center [215, 852] width 303 height 53
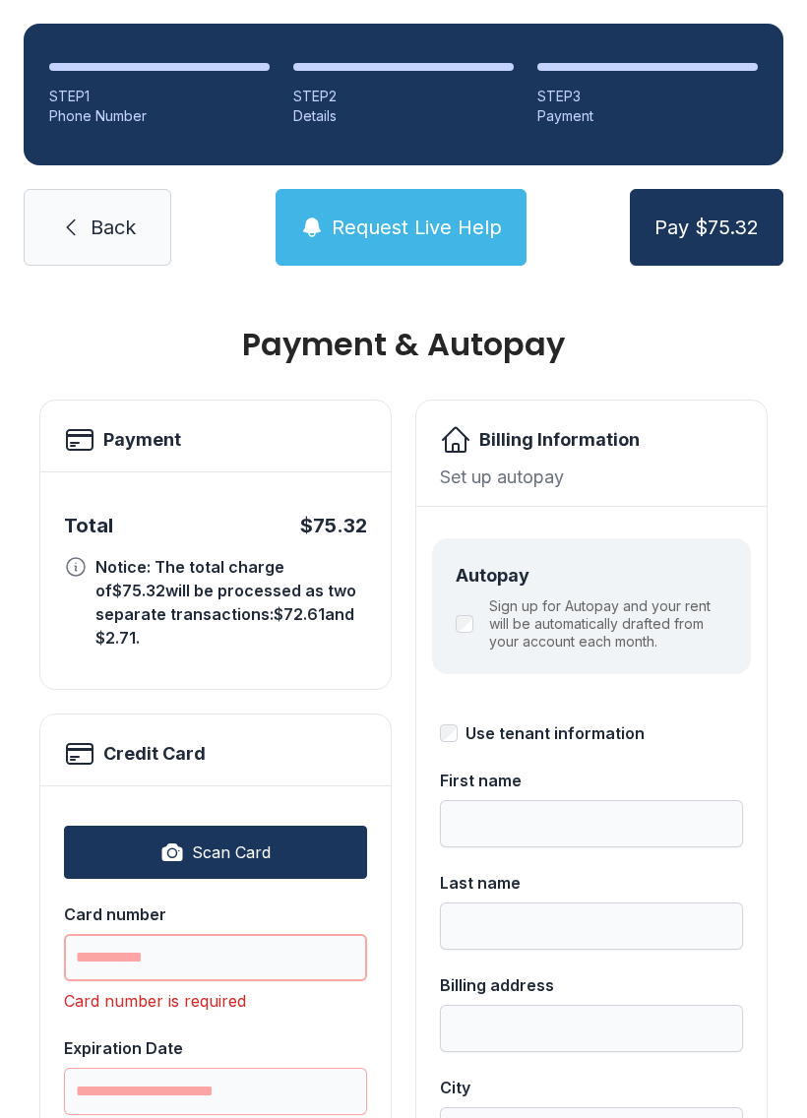
click at [300, 934] on input "Card number" at bounding box center [215, 957] width 303 height 47
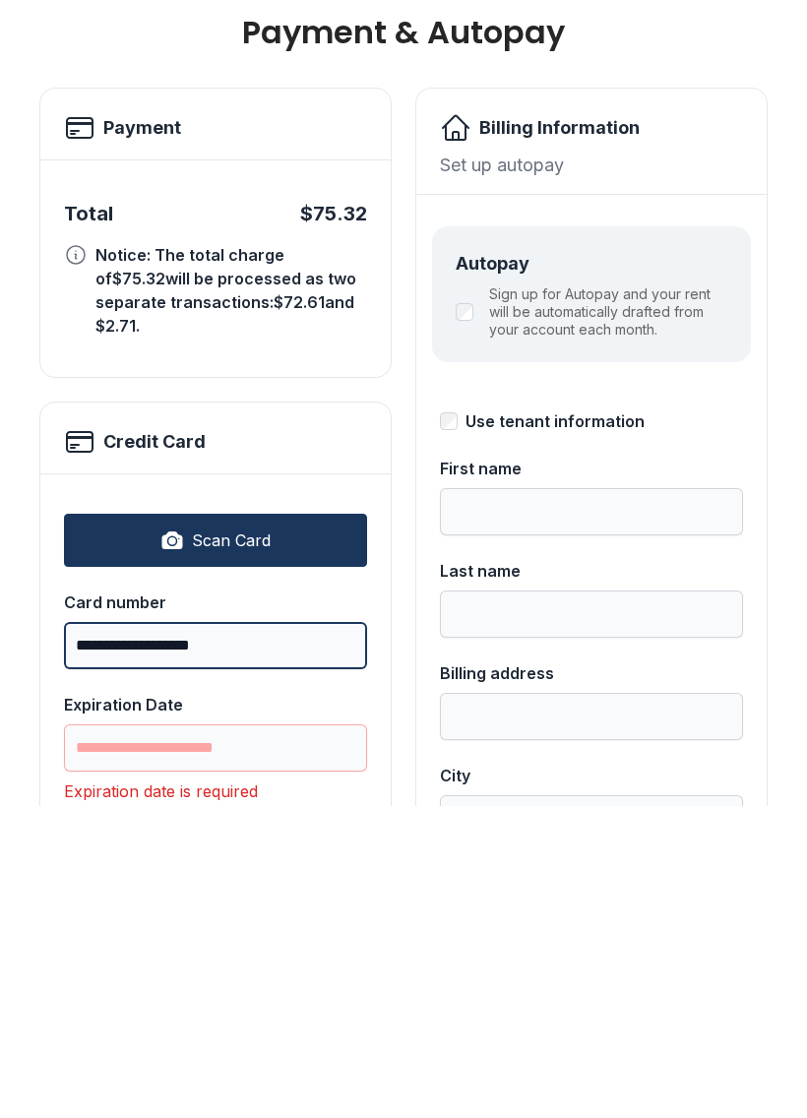
type input "**********"
click at [264, 1036] on input "Expiration Date" at bounding box center [215, 1059] width 303 height 47
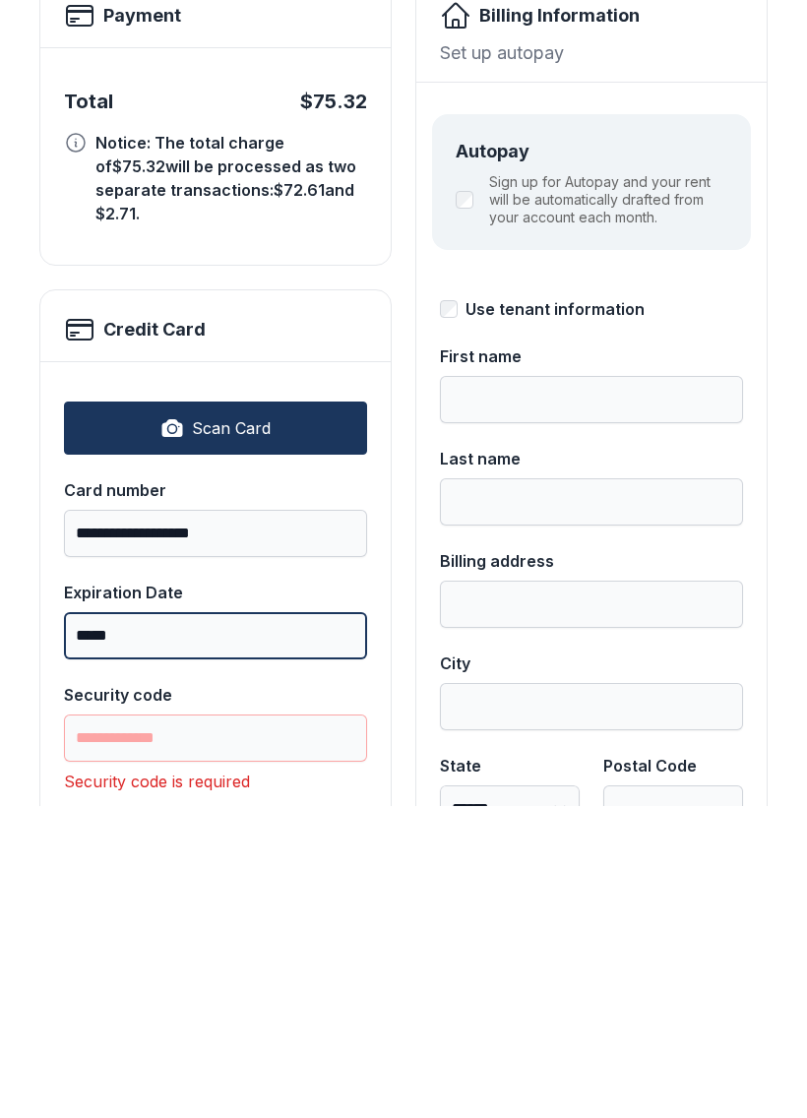
scroll to position [116, 0]
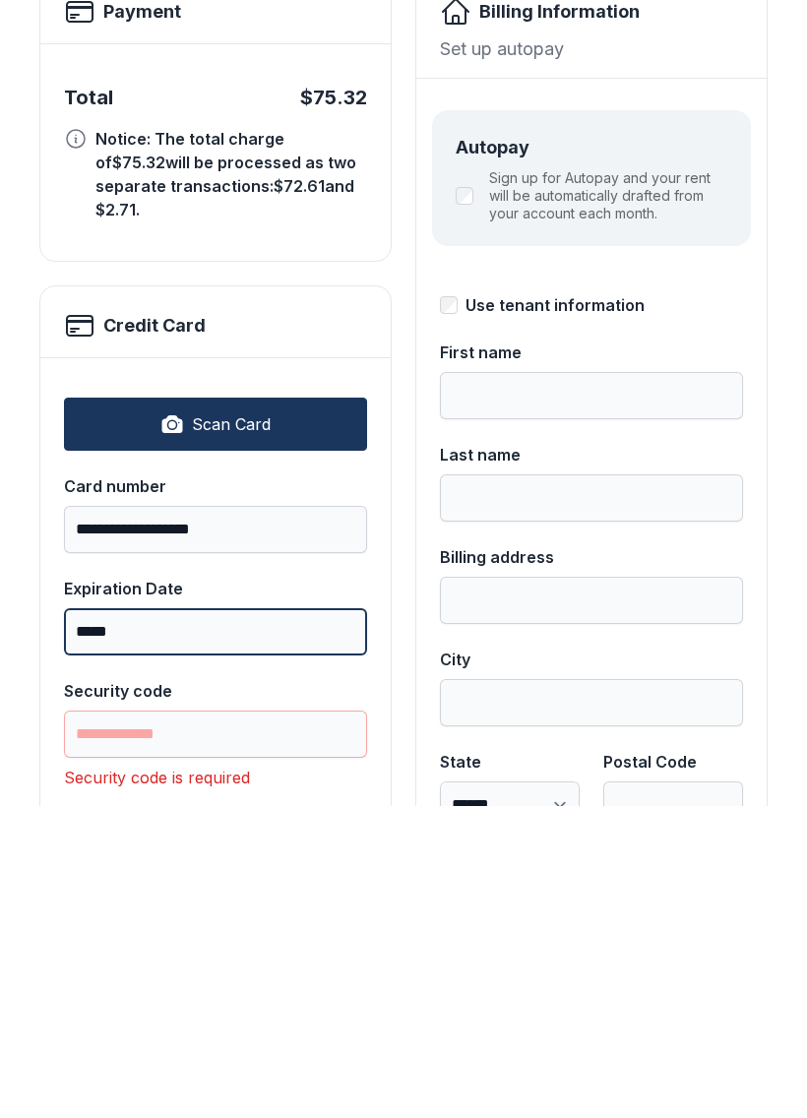
type input "*****"
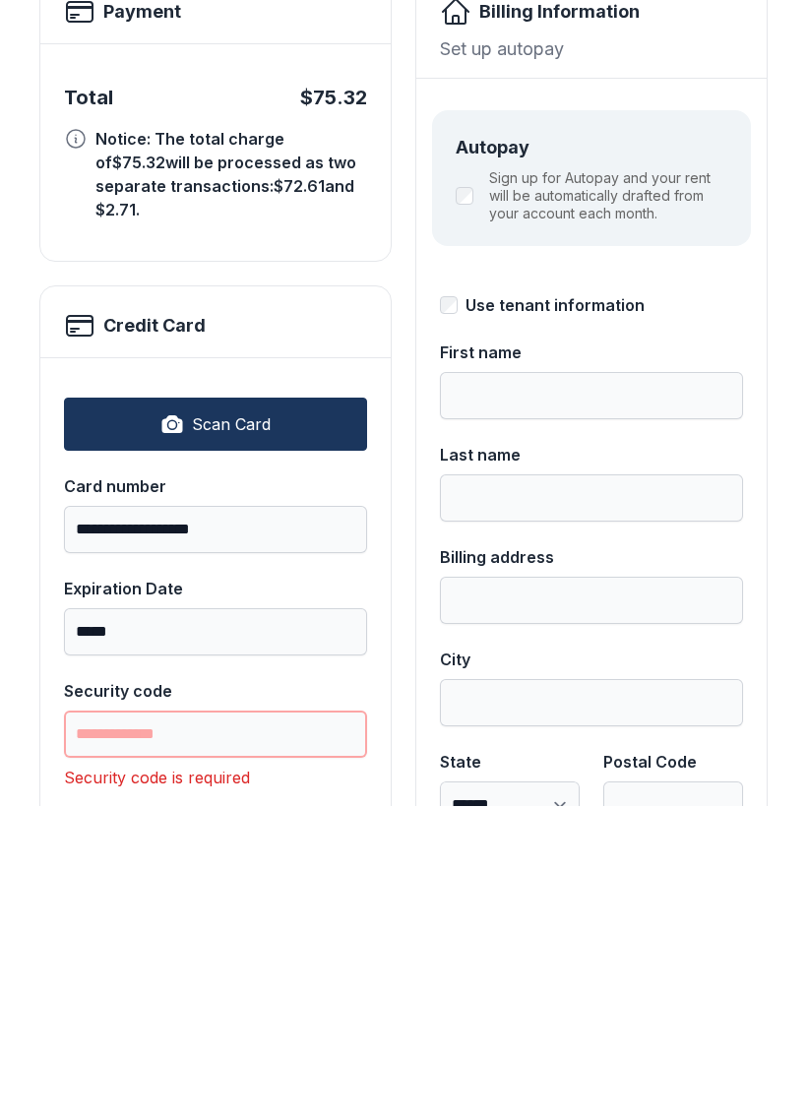
click at [275, 1022] on input "Security code" at bounding box center [215, 1045] width 303 height 47
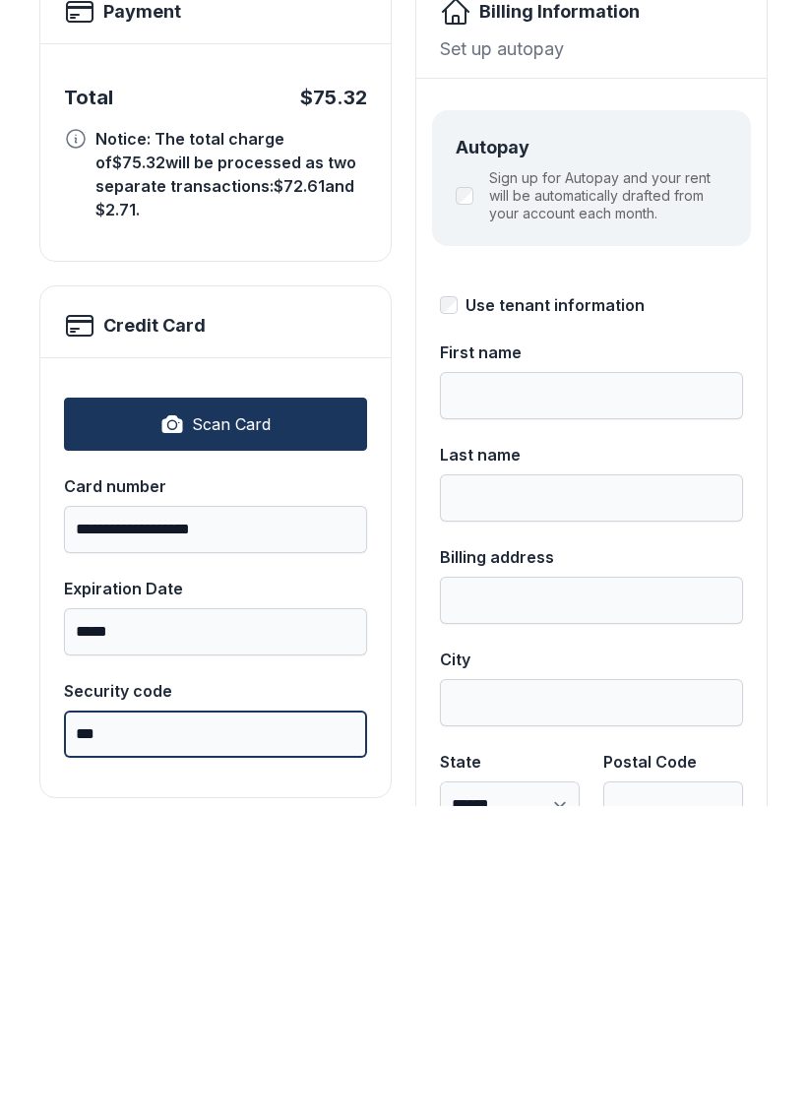
type input "***"
click at [706, 189] on button "Pay $75.32" at bounding box center [706, 227] width 153 height 77
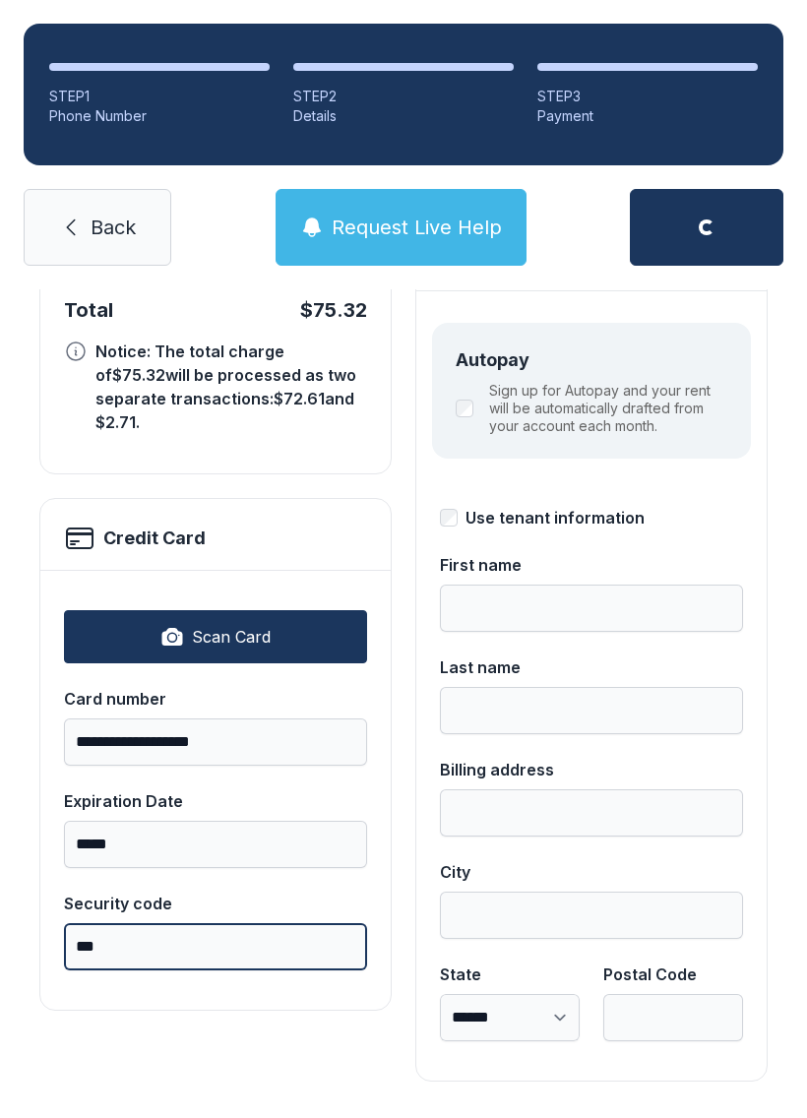
scroll to position [215, 0]
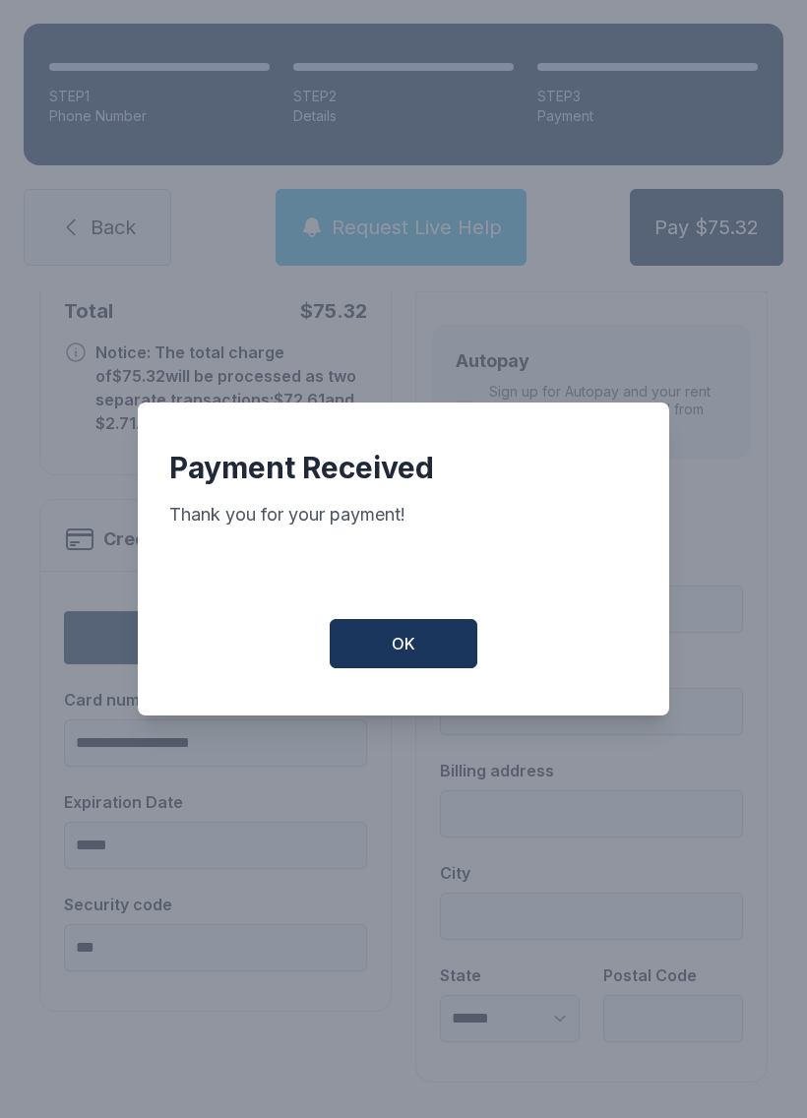
click at [410, 648] on span "OK" at bounding box center [404, 644] width 24 height 24
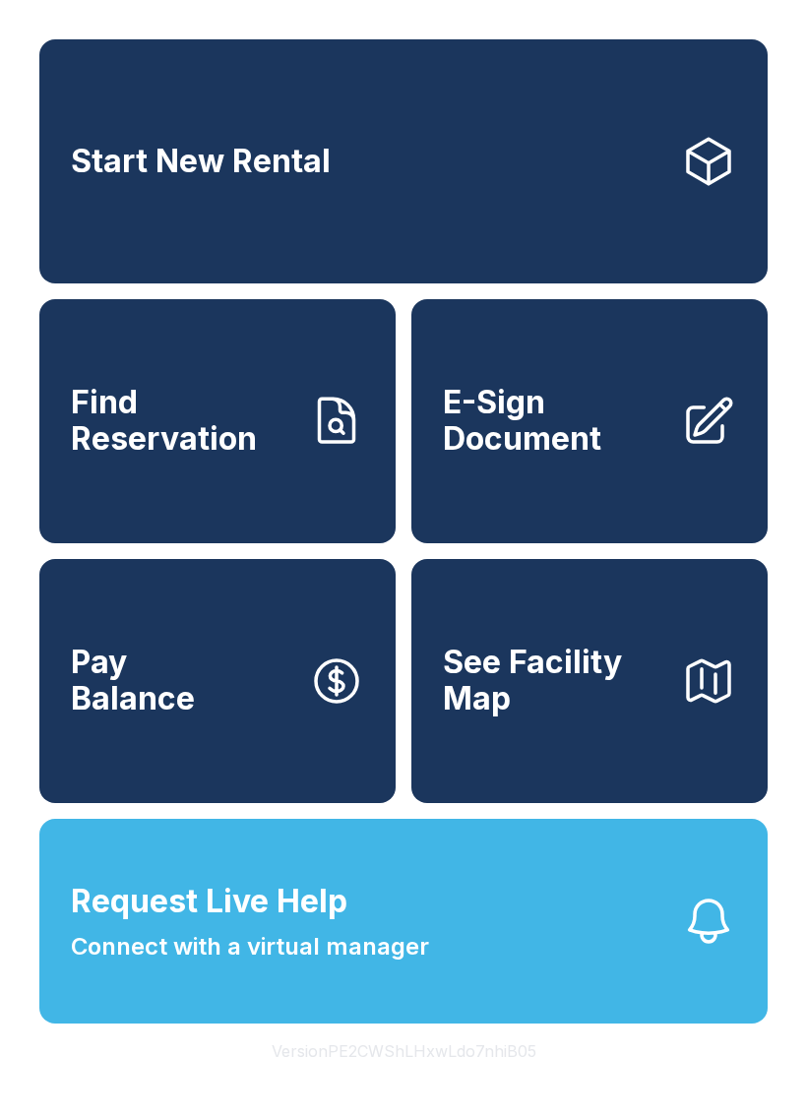
click at [583, 432] on span "E-Sign Document" at bounding box center [554, 421] width 222 height 72
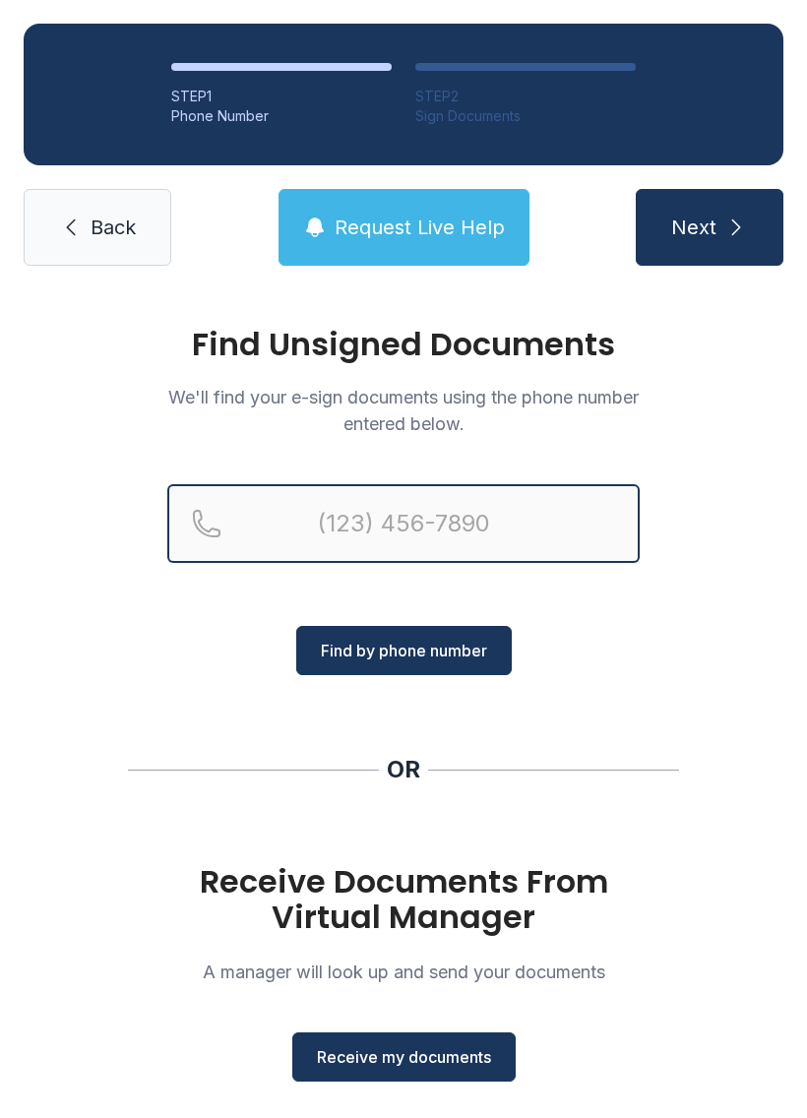
click at [349, 520] on input "Reservation phone number" at bounding box center [403, 523] width 472 height 79
type input "[PHONE_NUMBER]"
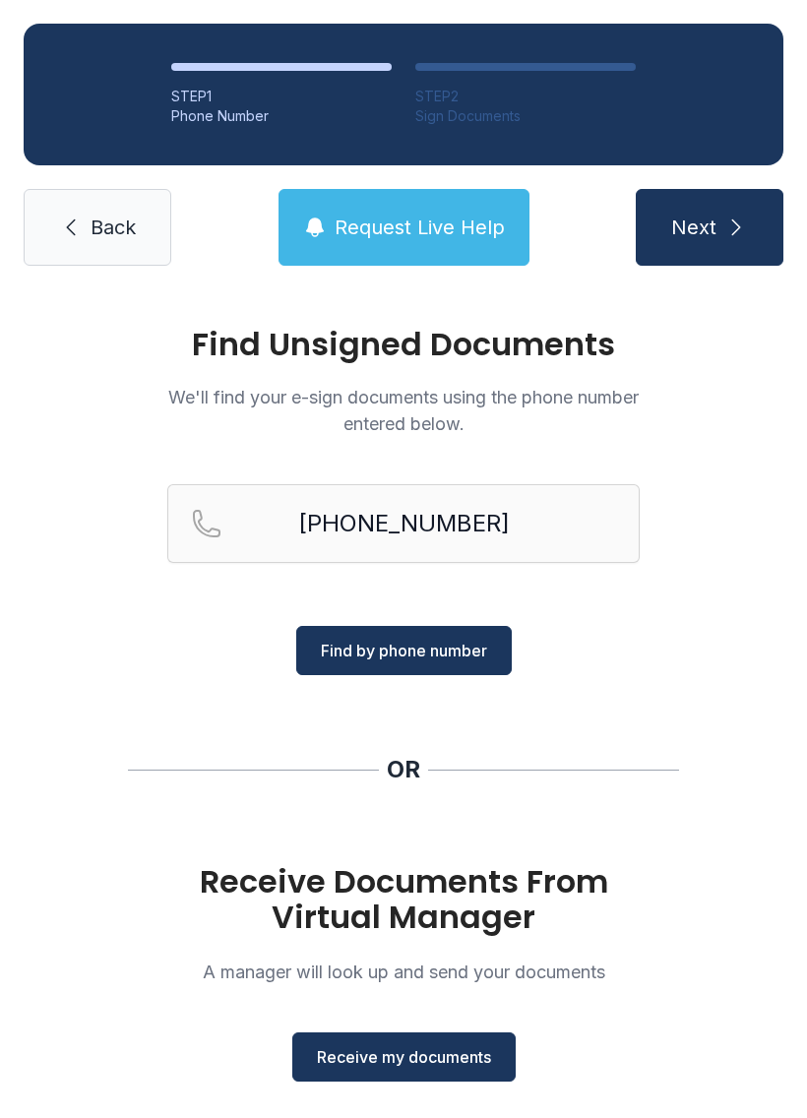
click at [427, 647] on span "Find by phone number" at bounding box center [404, 651] width 166 height 24
click at [393, 644] on span "Find by phone number" at bounding box center [404, 651] width 166 height 24
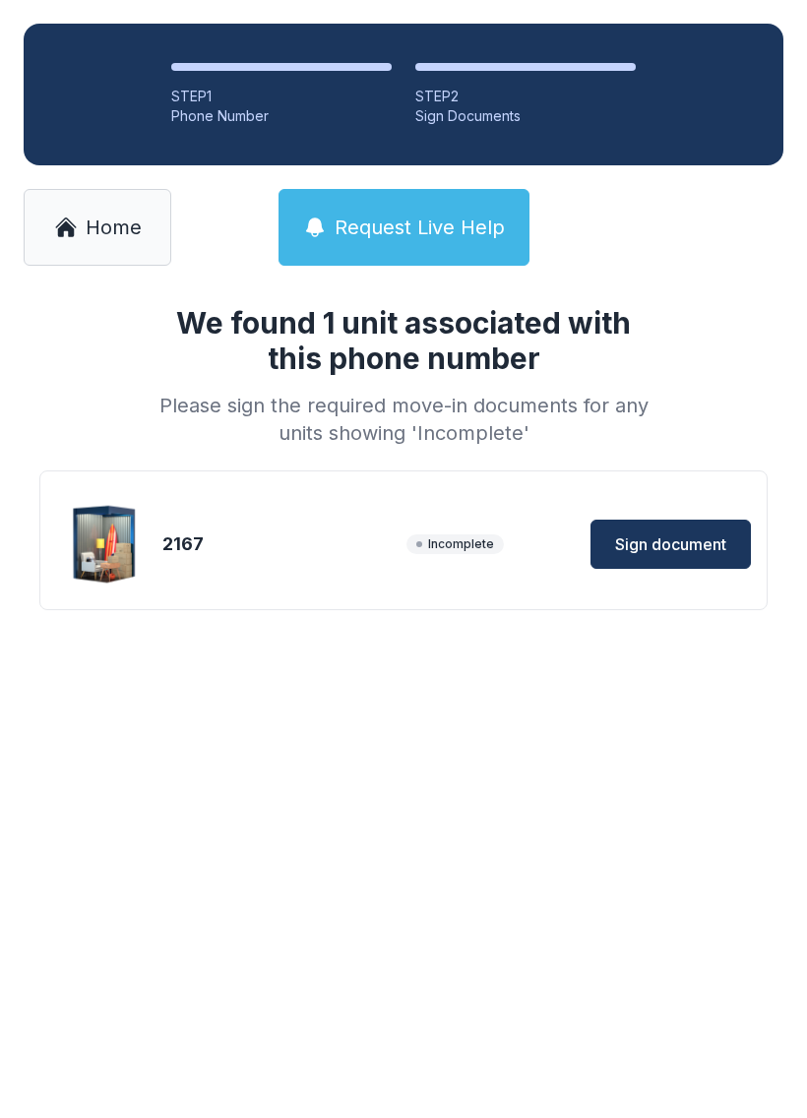
click at [675, 546] on span "Sign document" at bounding box center [670, 544] width 111 height 24
click at [109, 238] on span "Home" at bounding box center [114, 228] width 56 height 28
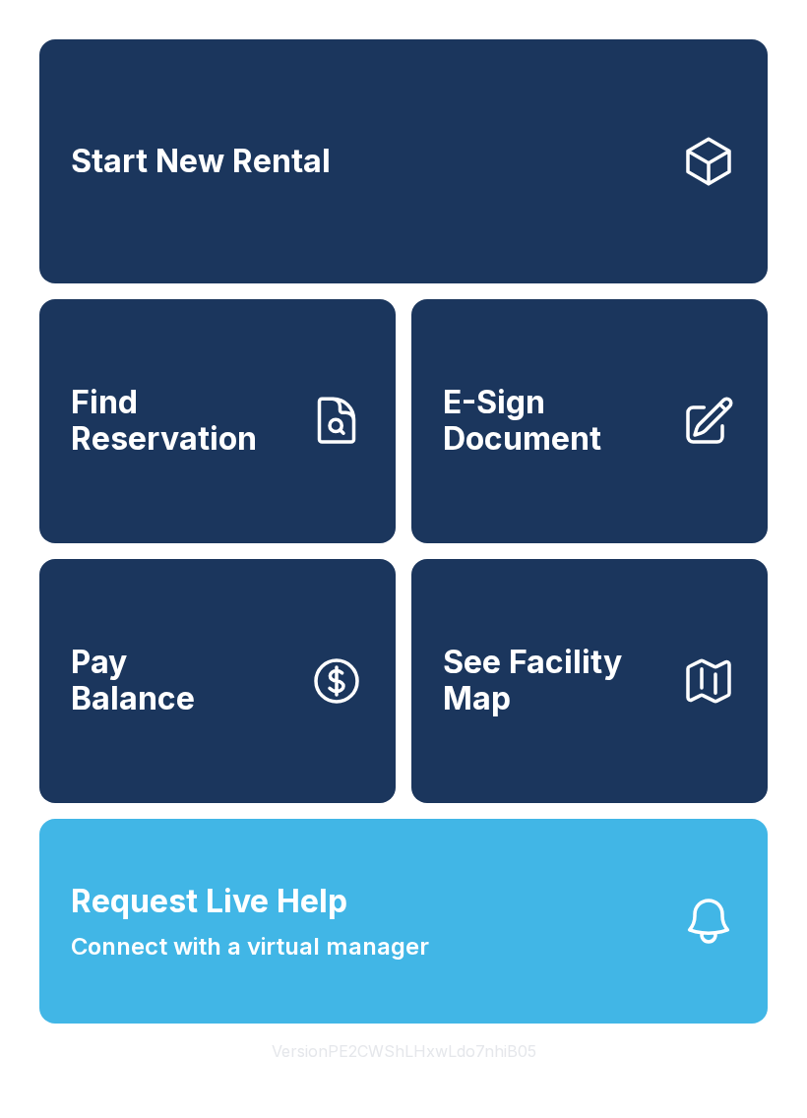
click at [389, 964] on span "Request Live Help Connect with a virtual manager" at bounding box center [250, 921] width 358 height 87
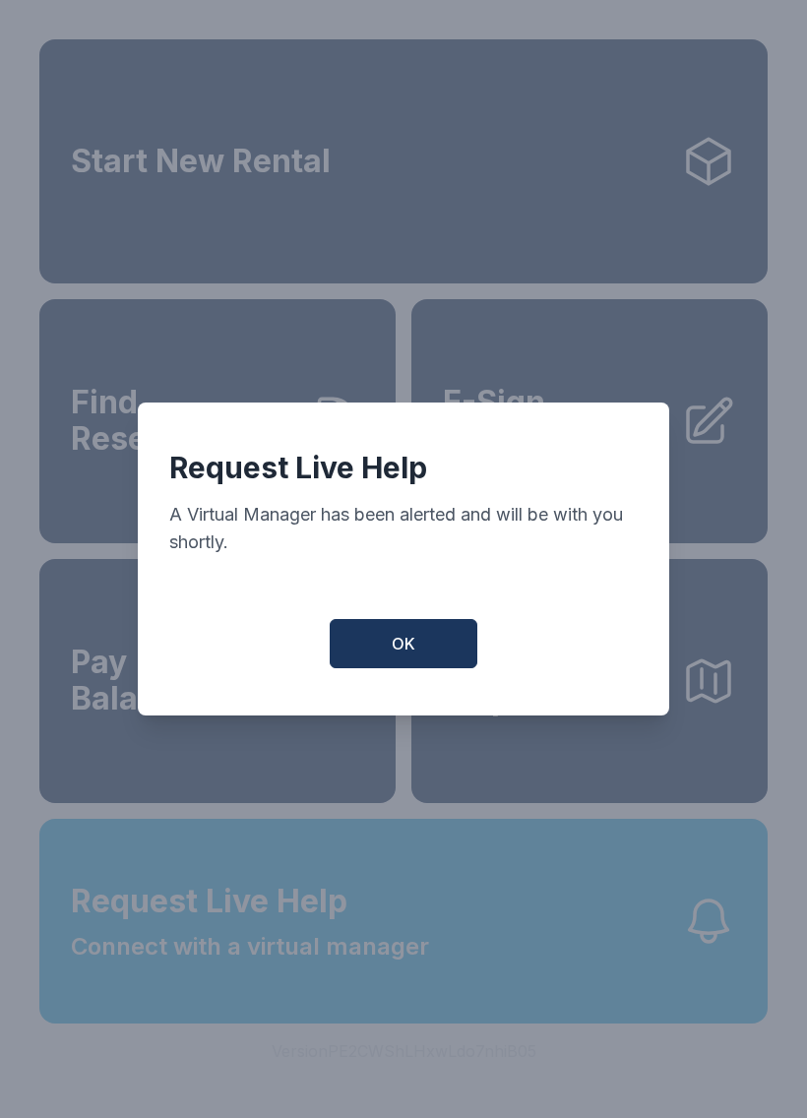
click at [405, 643] on span "OK" at bounding box center [404, 644] width 24 height 24
